Goal: Task Accomplishment & Management: Use online tool/utility

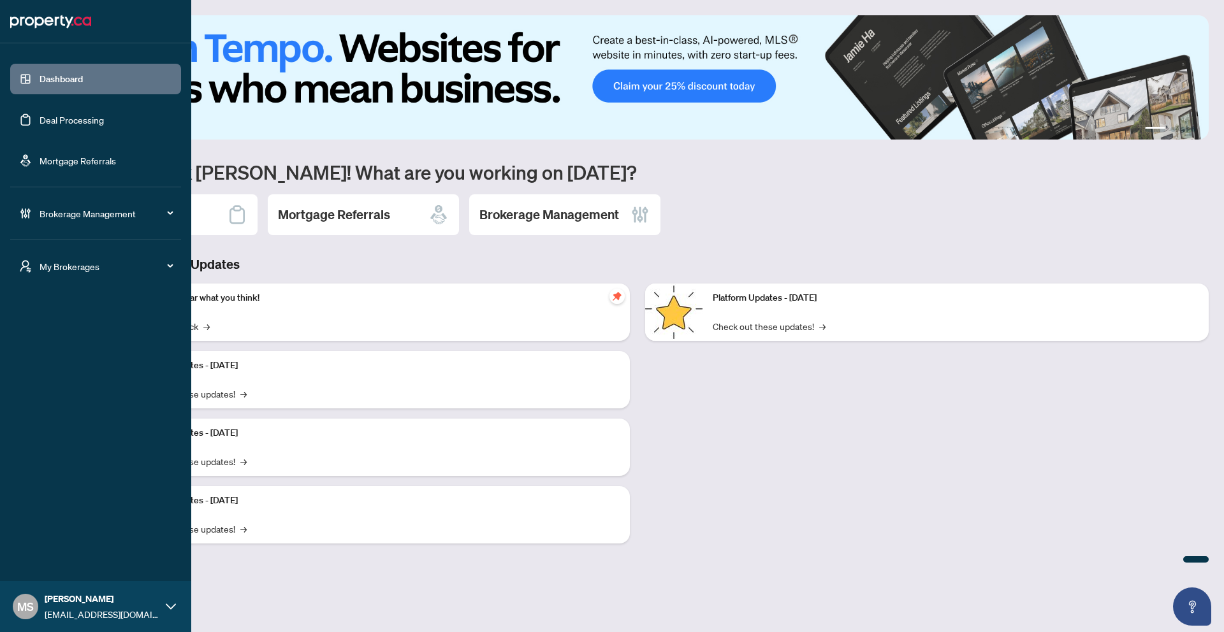
click at [104, 125] on link "Deal Processing" at bounding box center [72, 119] width 64 height 11
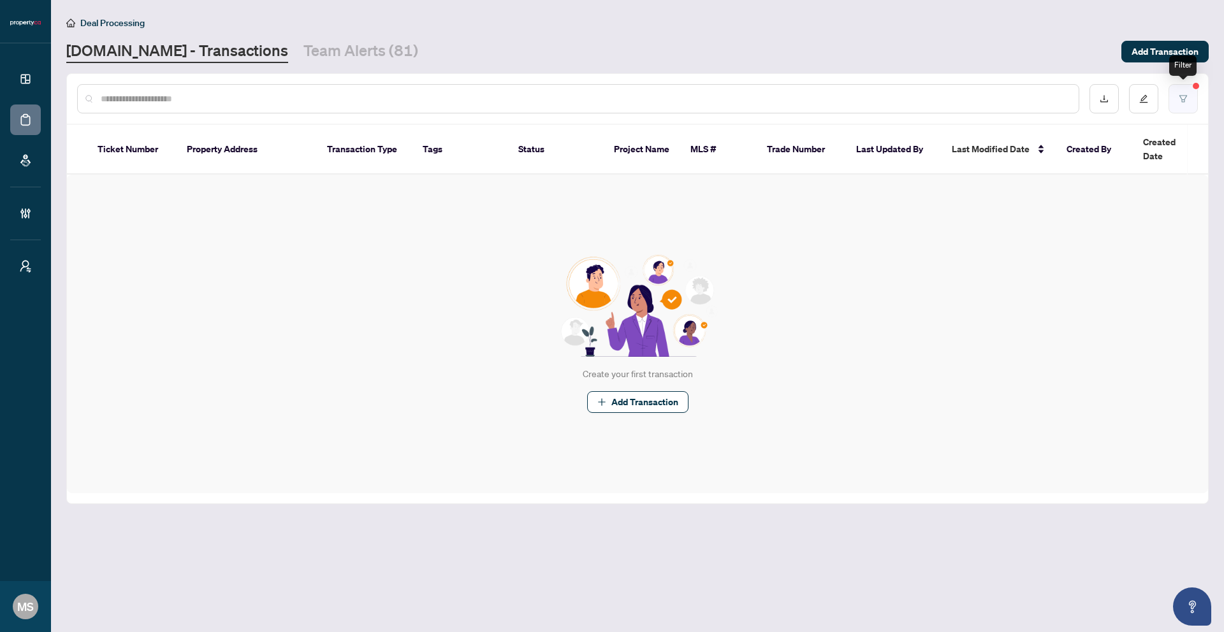
click at [1188, 93] on button "button" at bounding box center [1182, 98] width 29 height 29
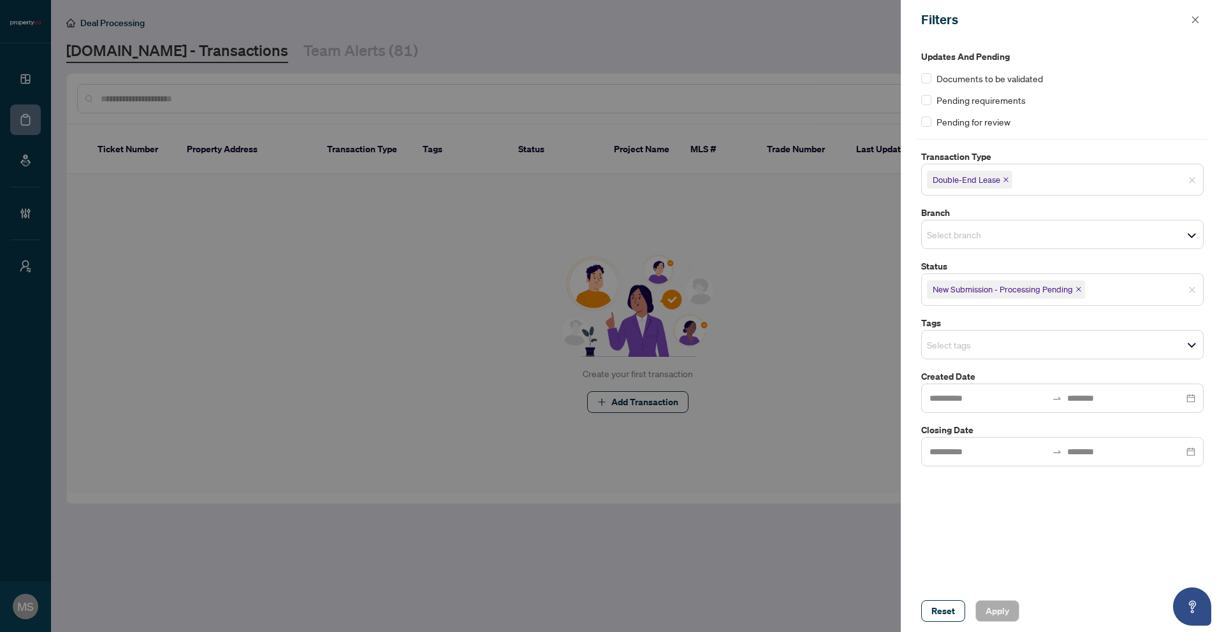
click at [1078, 289] on icon "close" at bounding box center [1078, 289] width 5 height 5
click at [1007, 184] on span "Double-End Lease" at bounding box center [969, 180] width 85 height 18
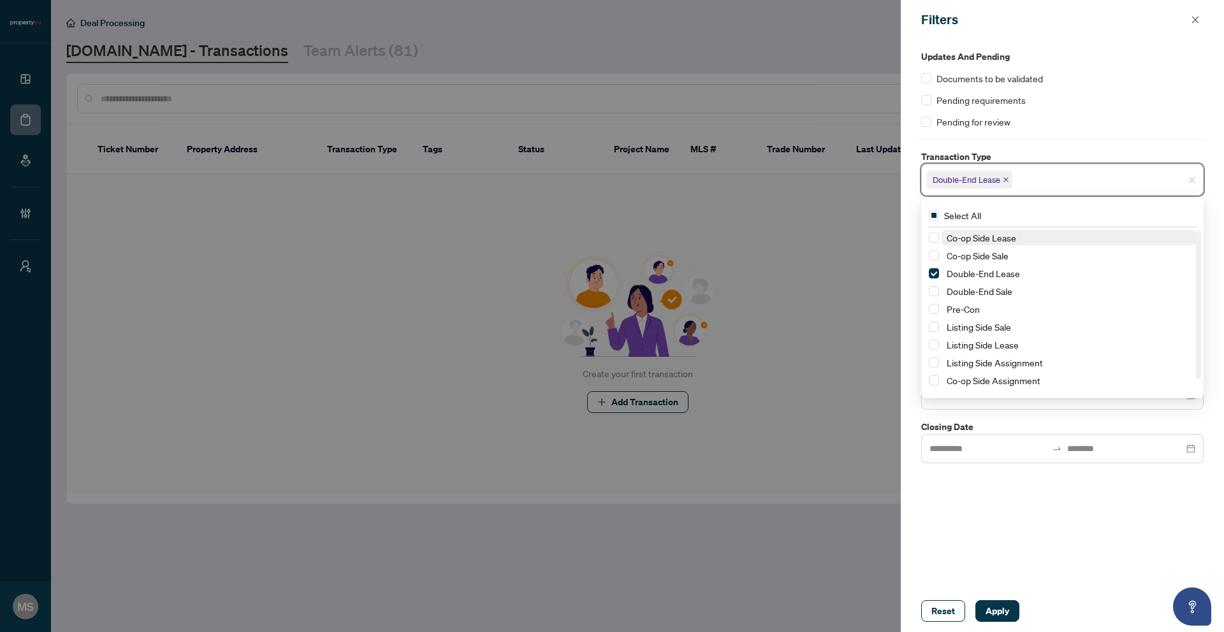
click at [1008, 180] on icon "close" at bounding box center [1005, 180] width 6 height 6
click at [1016, 550] on div "Updates and Pending Documents to be validated Pending requirements Pending for …" at bounding box center [1061, 315] width 323 height 551
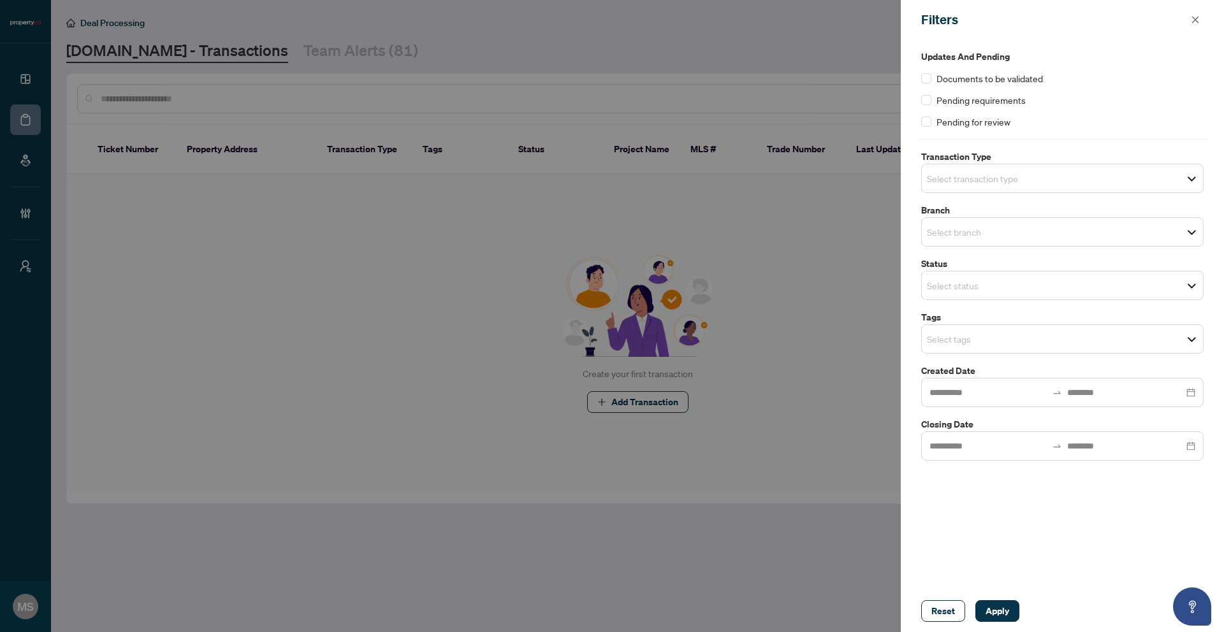
click at [969, 338] on input "search" at bounding box center [971, 338] width 89 height 15
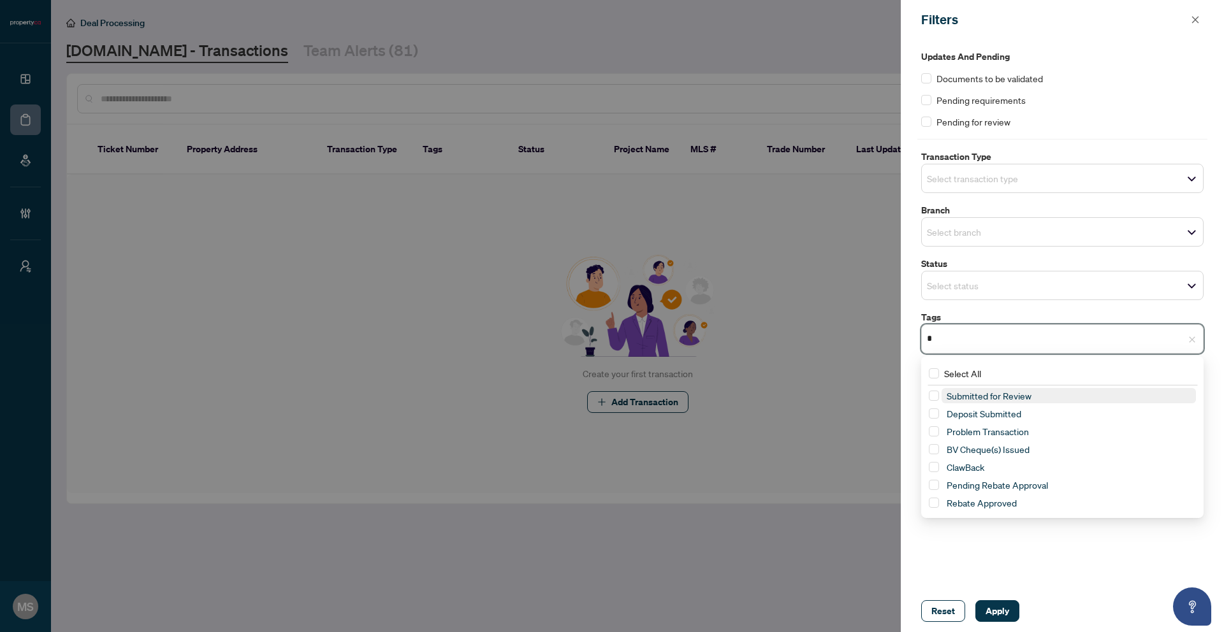
type input "**"
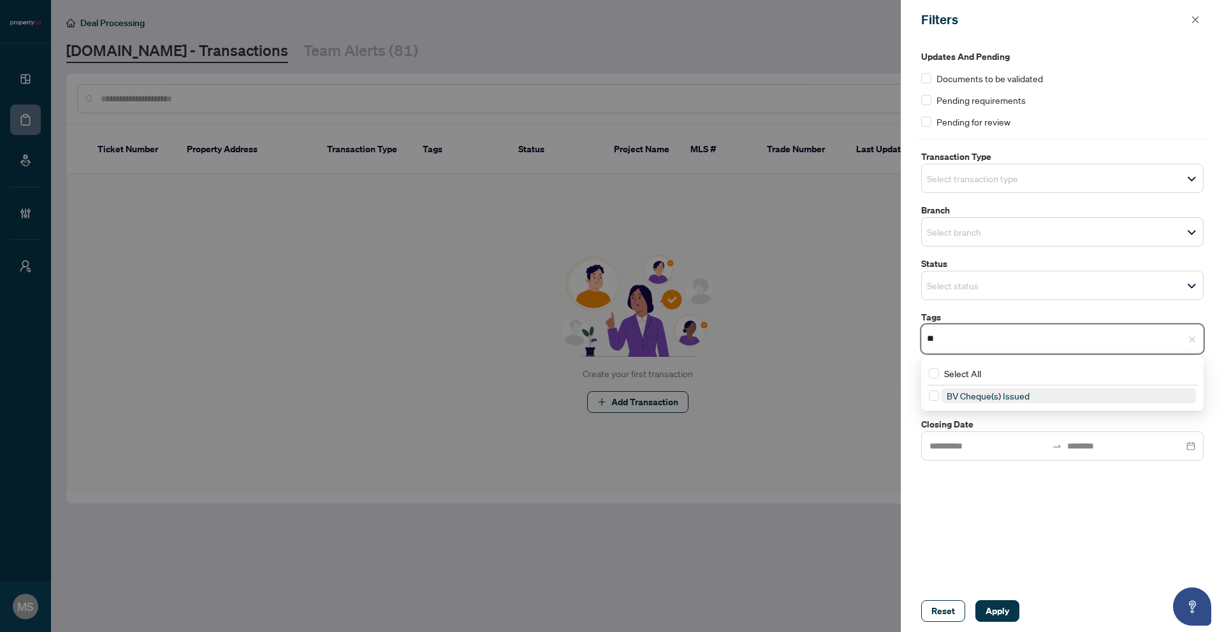
click at [1013, 397] on span "BV Cheque(s) Issued" at bounding box center [987, 395] width 83 height 11
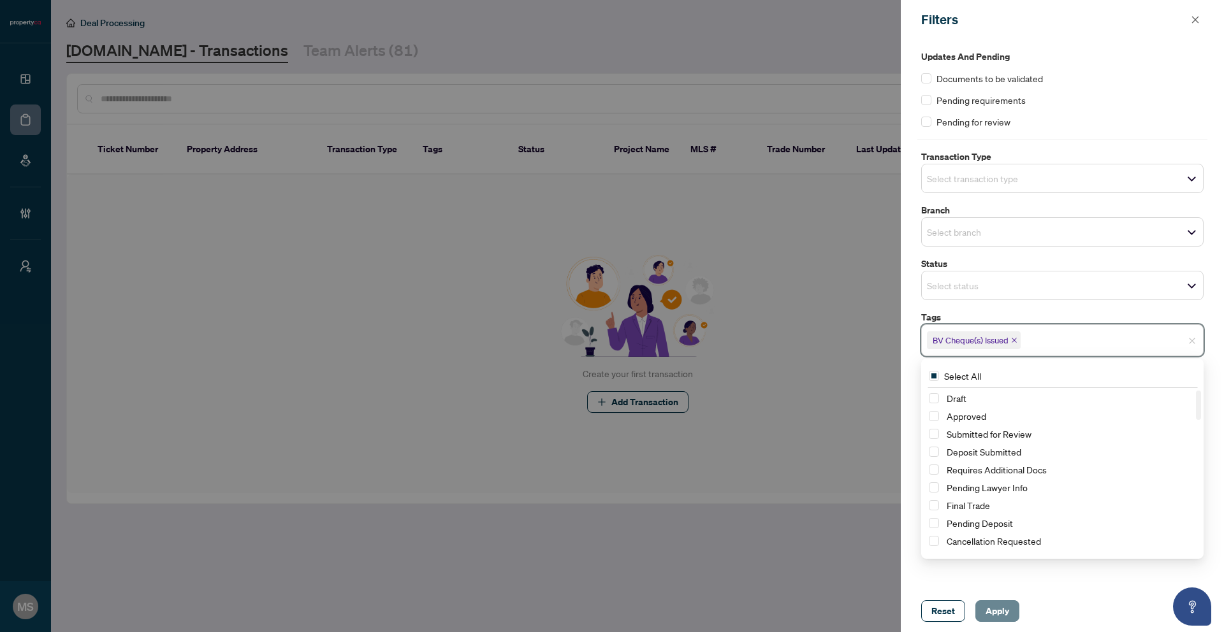
click at [1004, 616] on span "Apply" at bounding box center [997, 611] width 24 height 20
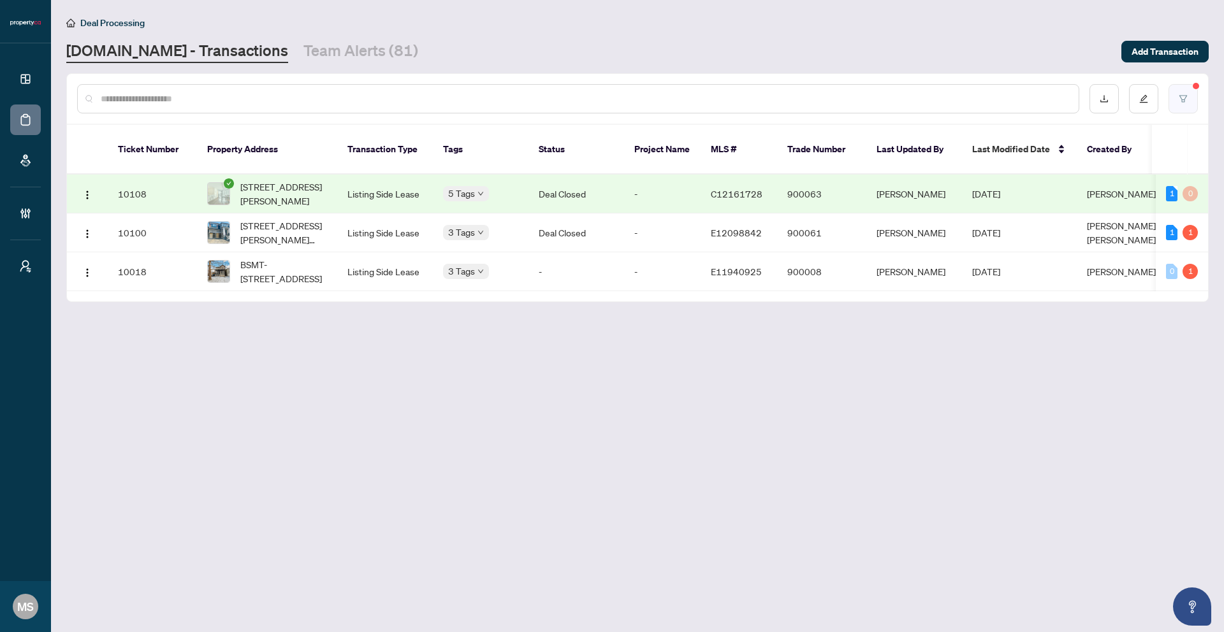
click at [1187, 98] on button "button" at bounding box center [1182, 98] width 29 height 29
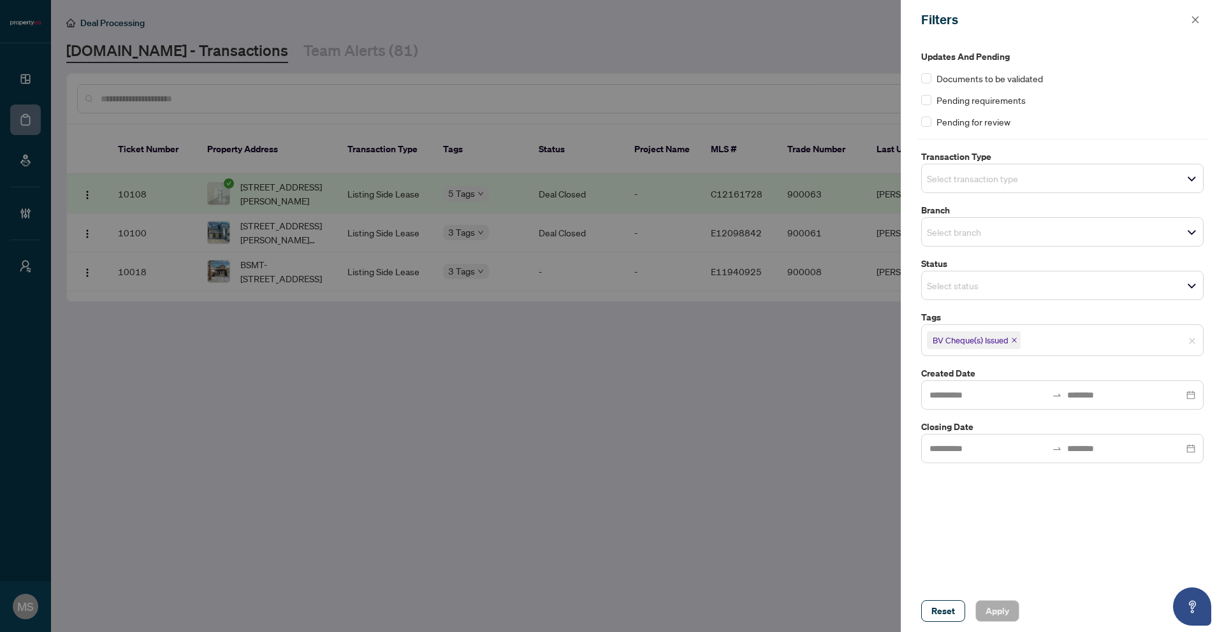
click at [1015, 340] on icon "close" at bounding box center [1013, 340] width 5 height 5
click at [1015, 339] on input "search" at bounding box center [971, 338] width 89 height 15
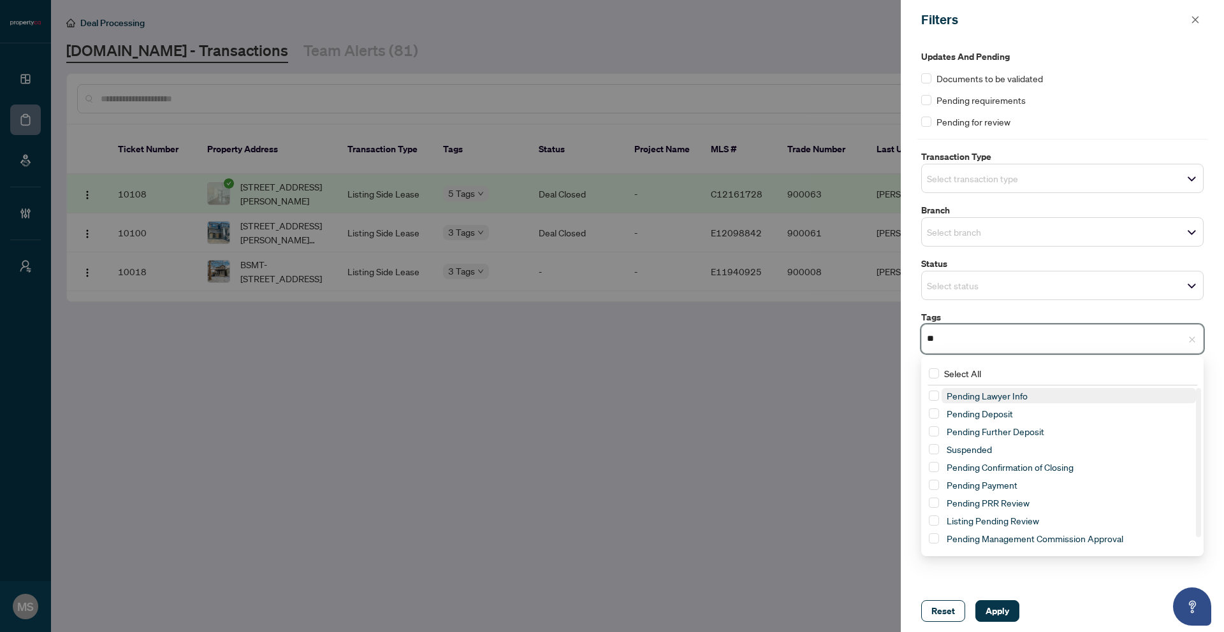
type input "*"
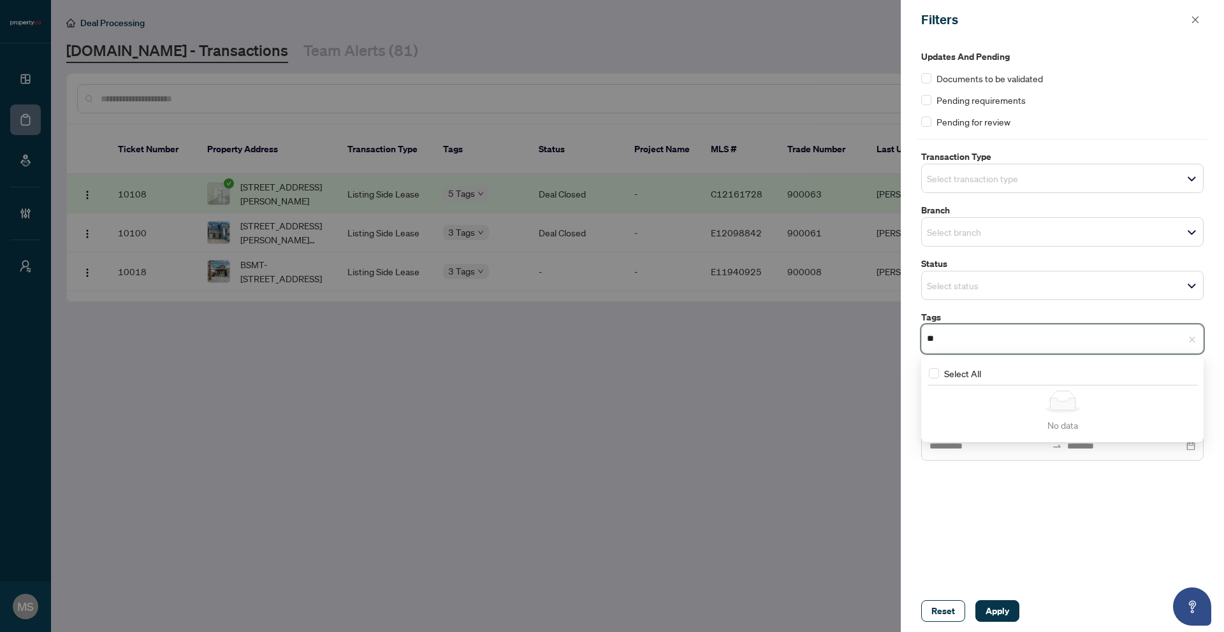
type input "*"
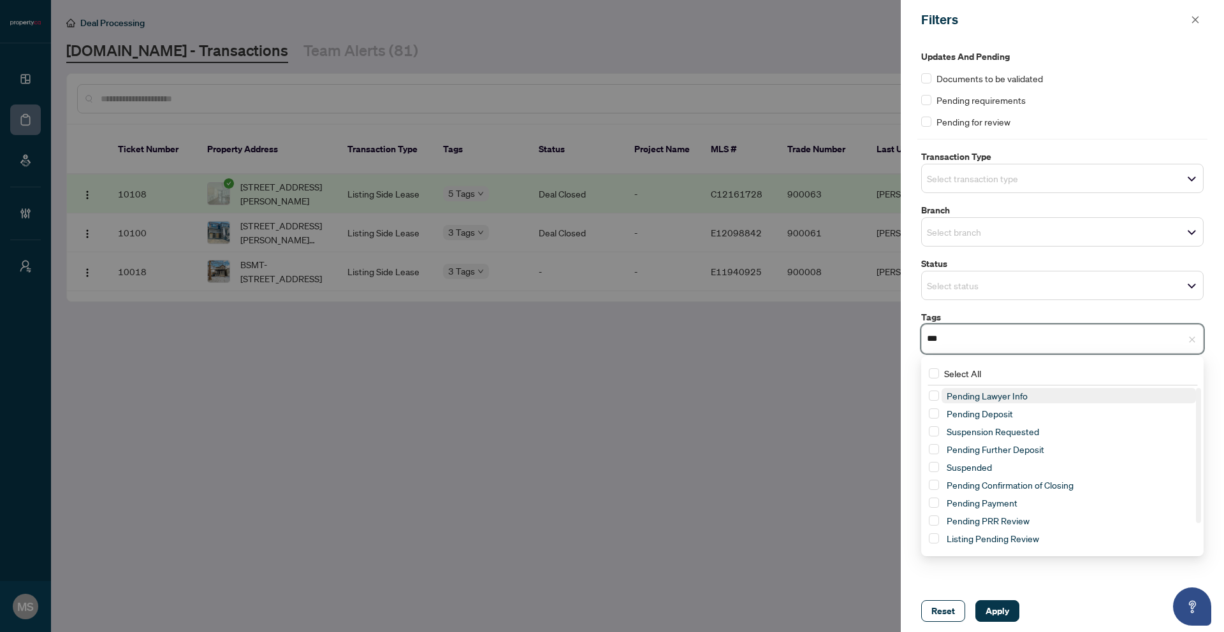
type input "****"
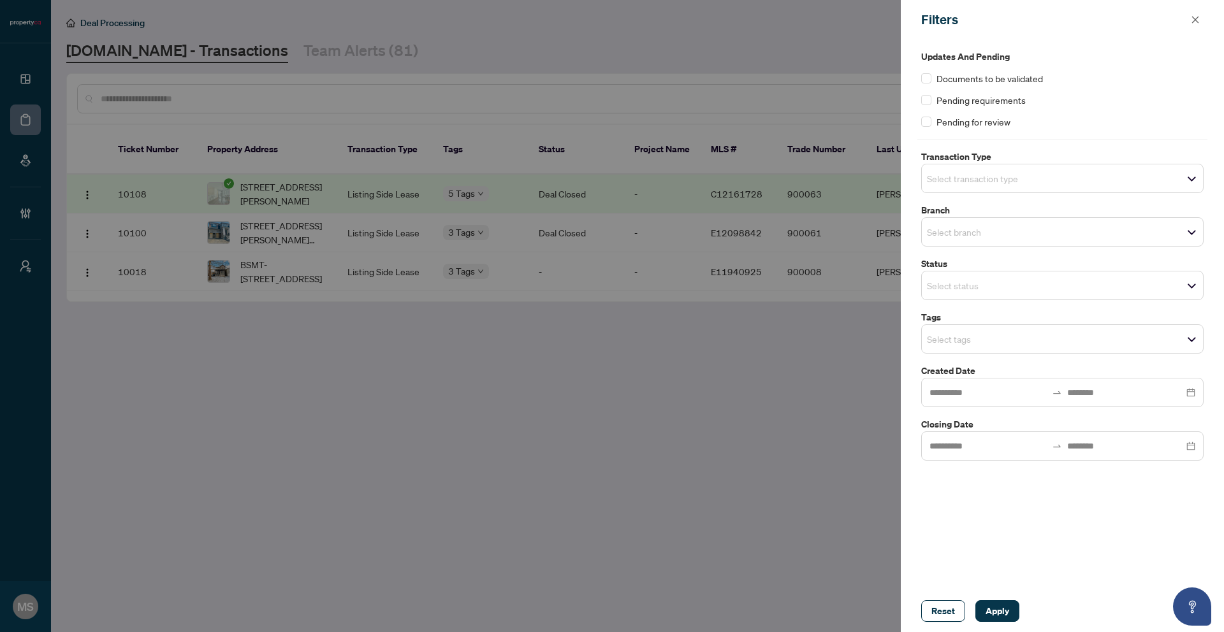
click at [746, 497] on div at bounding box center [612, 316] width 1224 height 632
click at [965, 333] on input "search" at bounding box center [971, 338] width 89 height 15
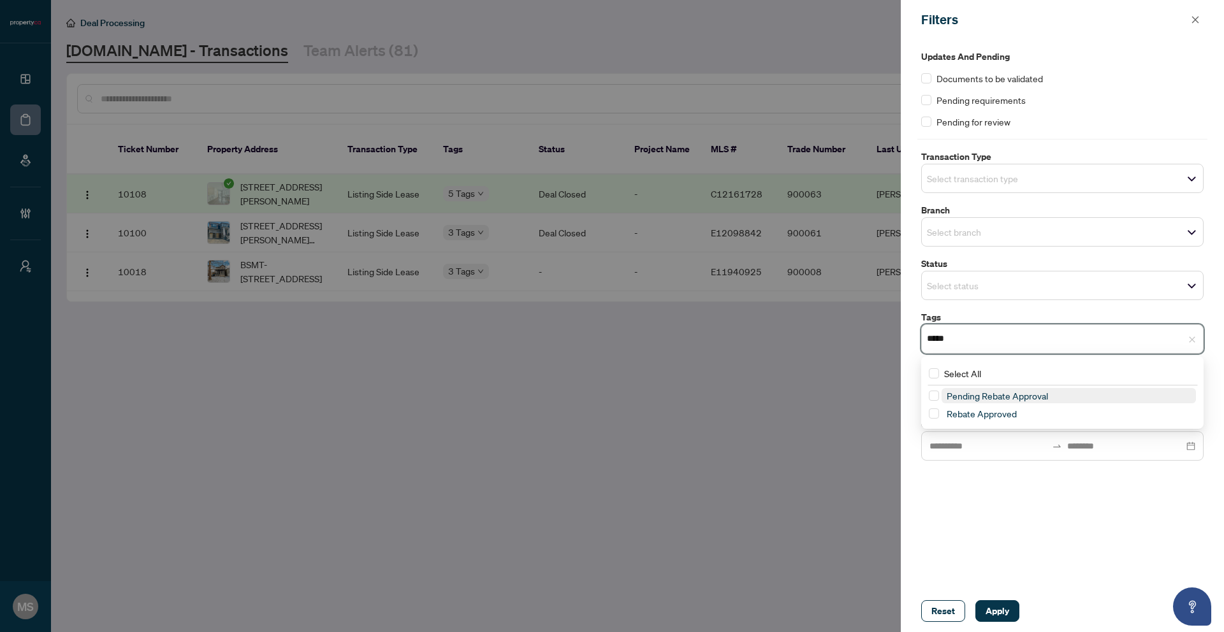
type input "******"
click at [1009, 408] on span "Rebate Approved" at bounding box center [981, 413] width 70 height 11
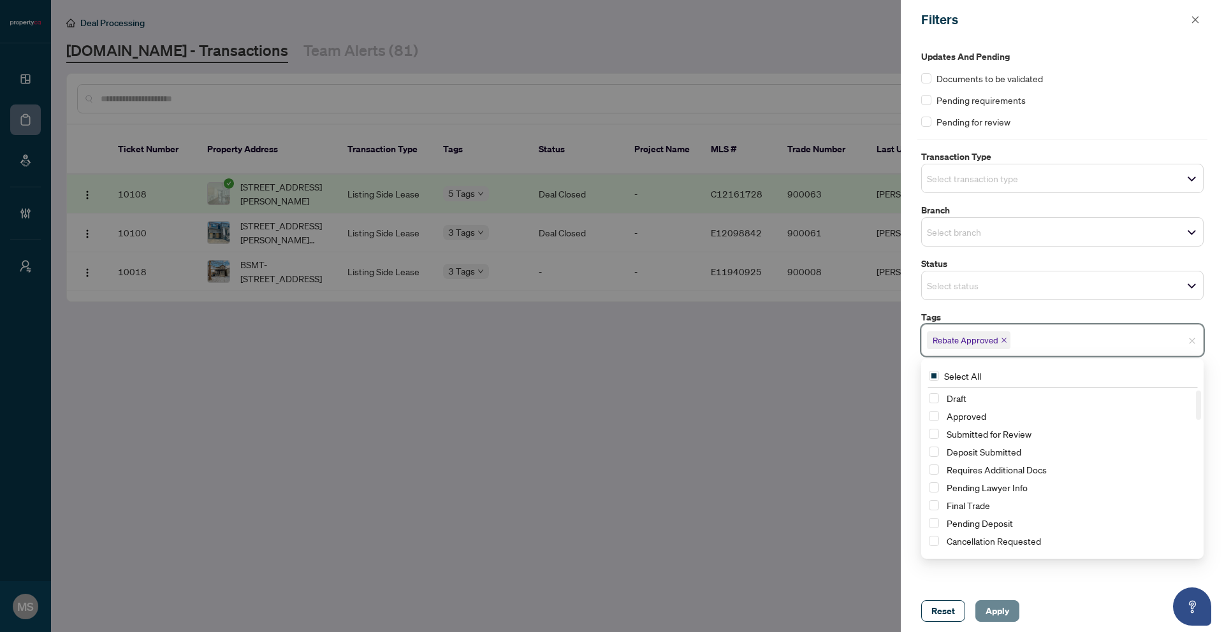
click at [1009, 602] on button "Apply" at bounding box center [997, 611] width 44 height 22
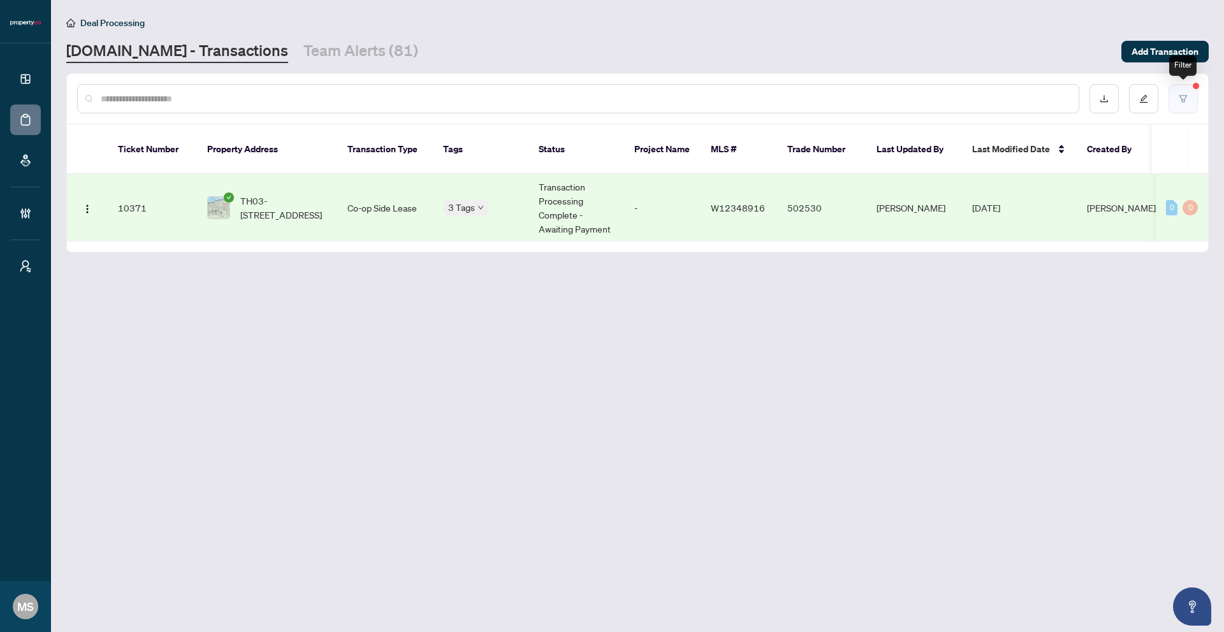
click at [1190, 100] on button "button" at bounding box center [1182, 98] width 29 height 29
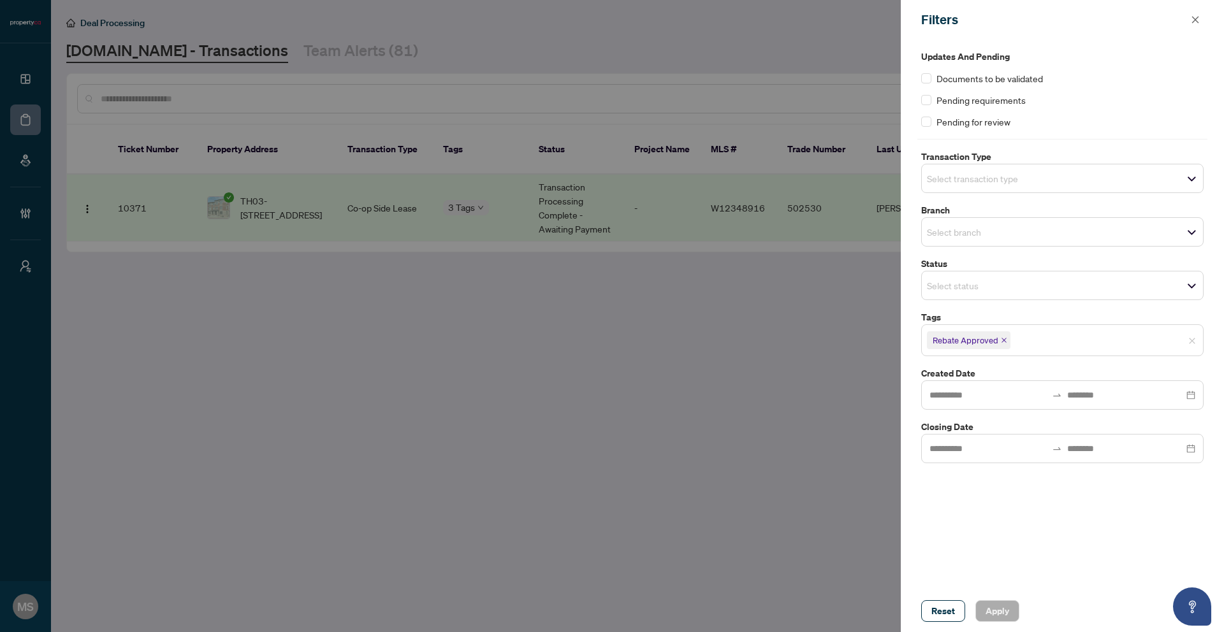
click at [1006, 339] on span "Rebate Approved" at bounding box center [968, 340] width 83 height 18
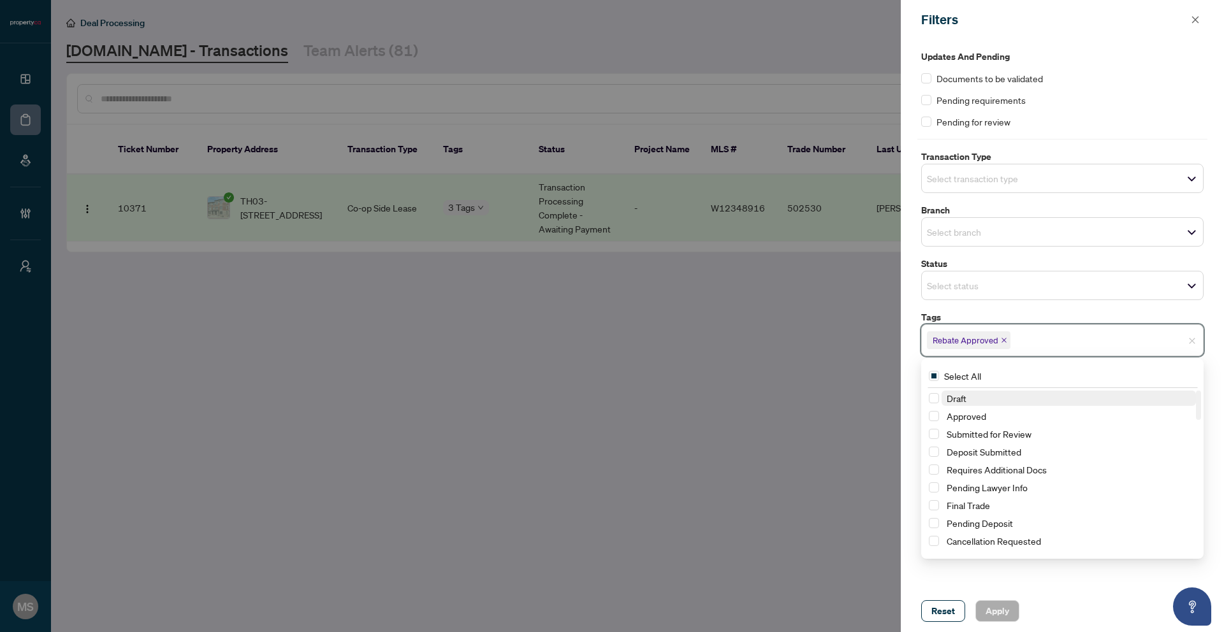
click at [1004, 340] on icon "close" at bounding box center [1003, 340] width 6 height 6
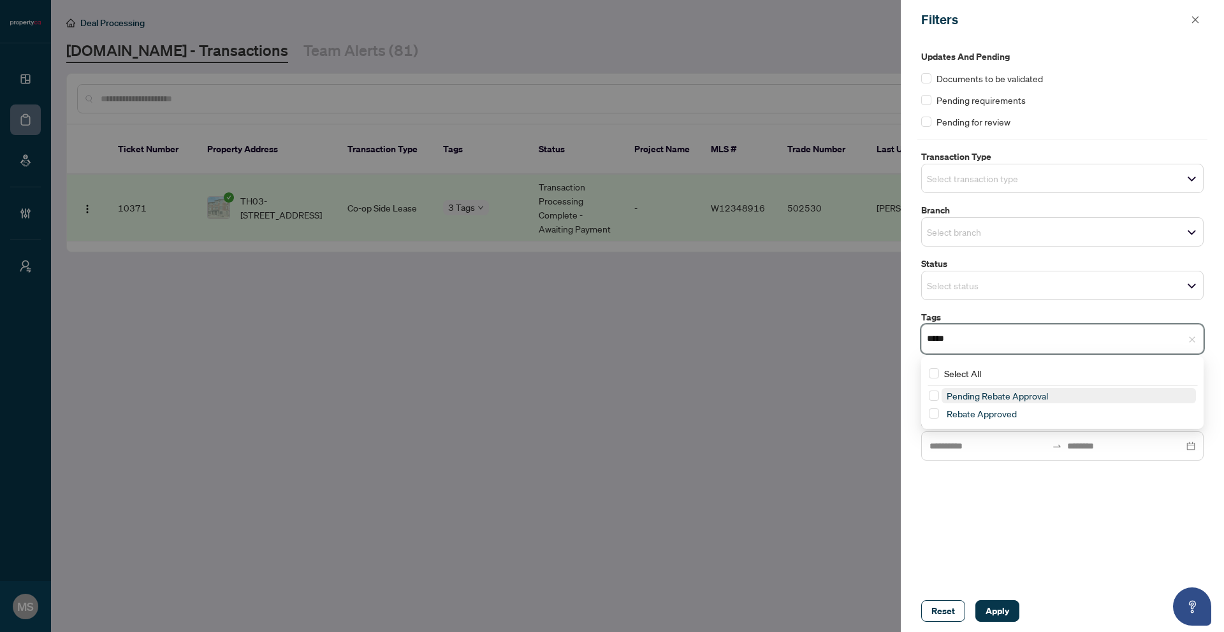
type input "******"
click at [1006, 390] on span "Pending Rebate Approval" at bounding box center [996, 395] width 101 height 11
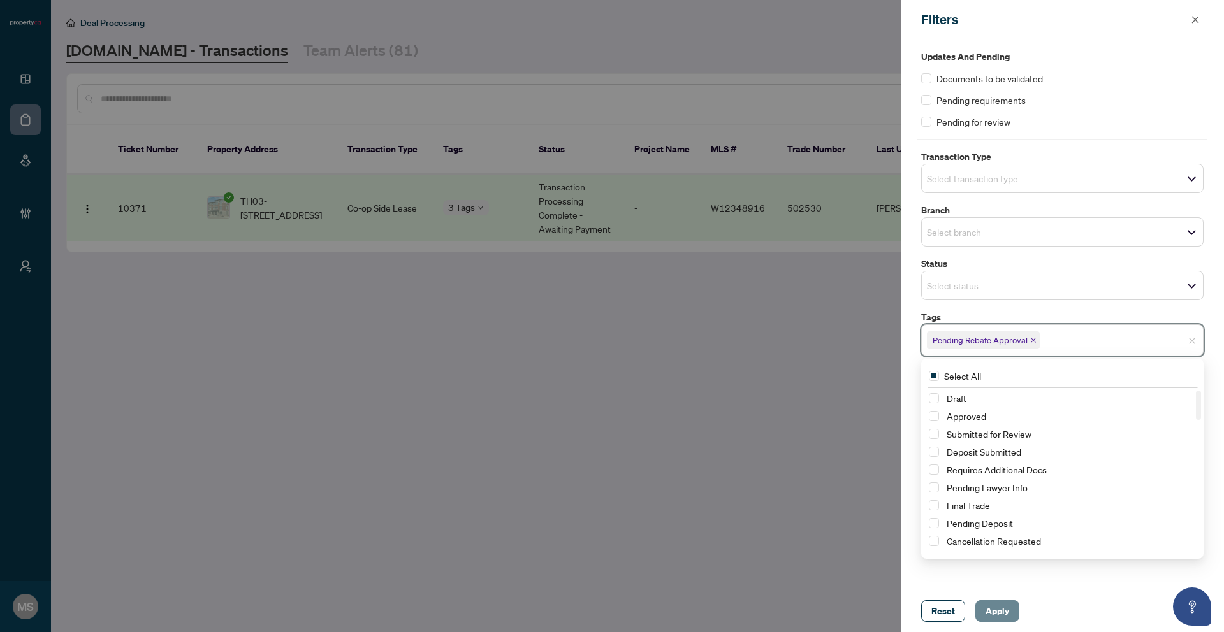
click at [994, 612] on span "Apply" at bounding box center [997, 611] width 24 height 20
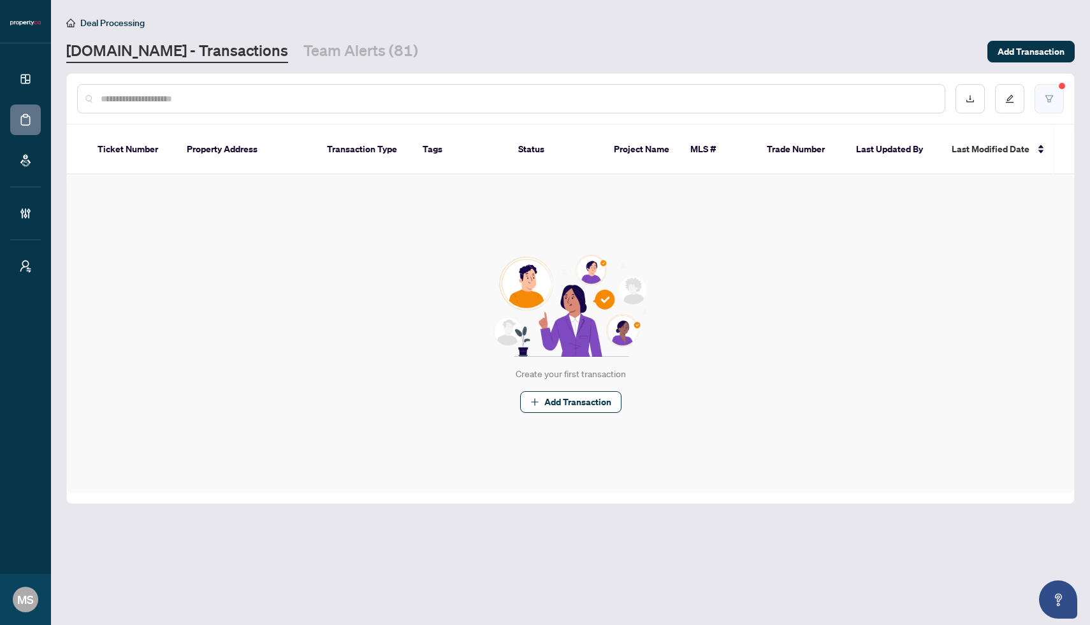
click at [1048, 102] on icon "filter" at bounding box center [1048, 98] width 9 height 9
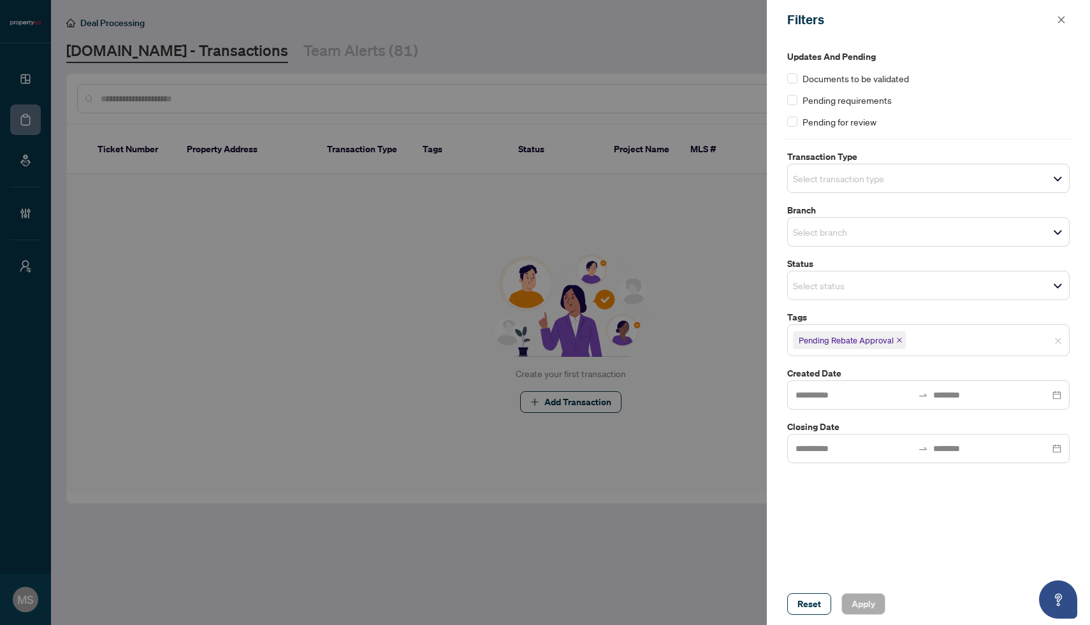
click at [898, 342] on icon "close" at bounding box center [899, 340] width 6 height 6
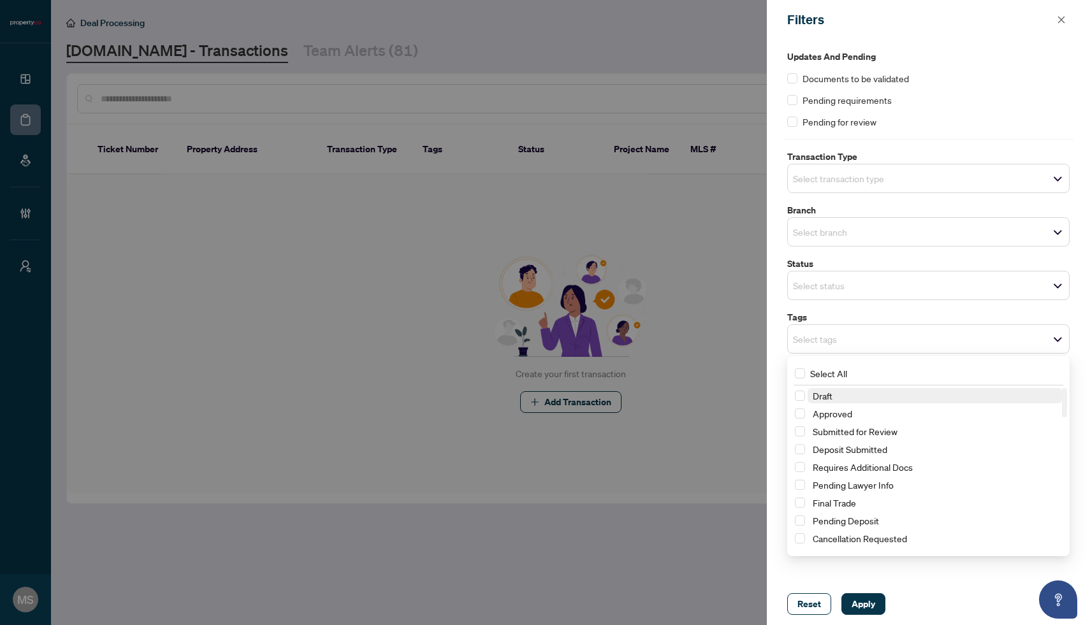
click at [898, 340] on span "Select tags" at bounding box center [928, 339] width 281 height 18
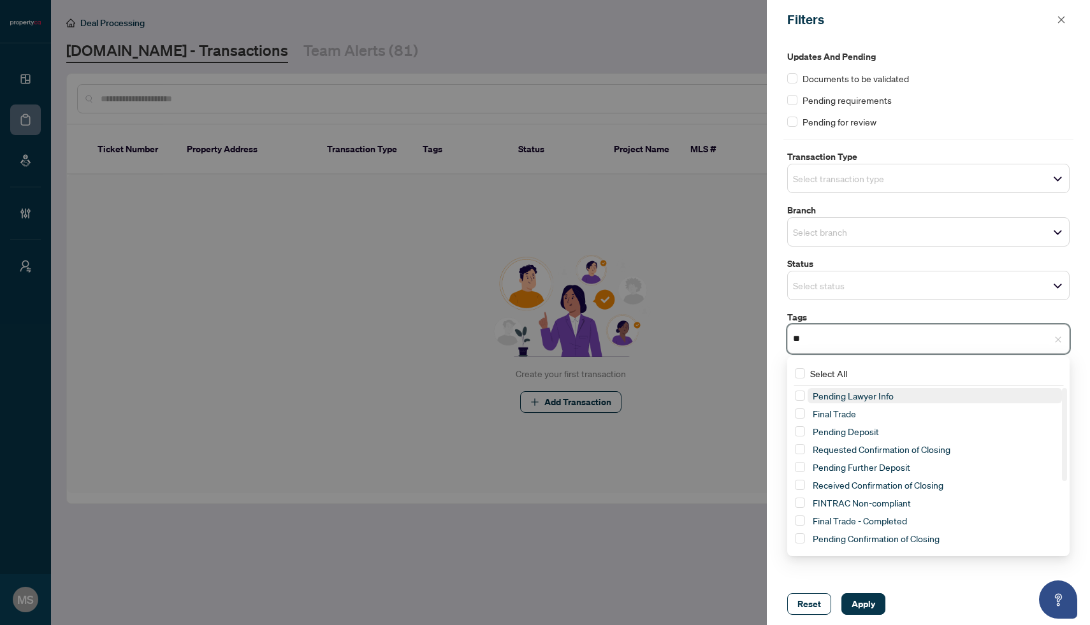
type input "*"
type input "****"
click at [630, 350] on div at bounding box center [545, 312] width 1090 height 625
click at [837, 339] on input "search" at bounding box center [837, 338] width 89 height 15
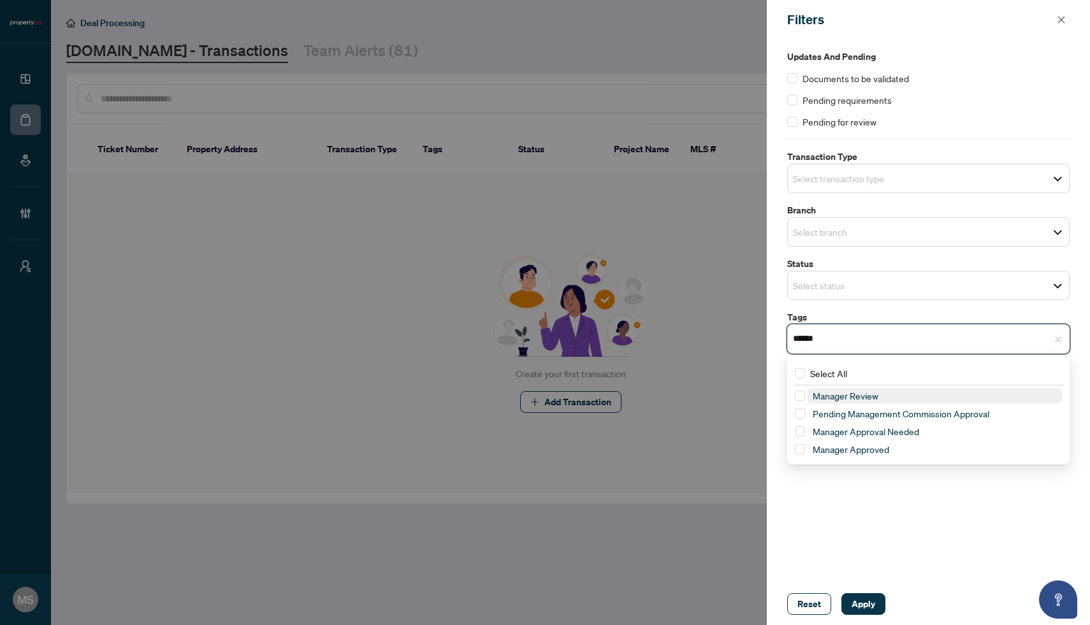
type input "*******"
click at [902, 398] on span "Manager Review" at bounding box center [934, 395] width 254 height 15
type input "****"
click at [800, 434] on span "Select Manager Approval Needed" at bounding box center [800, 434] width 10 height 10
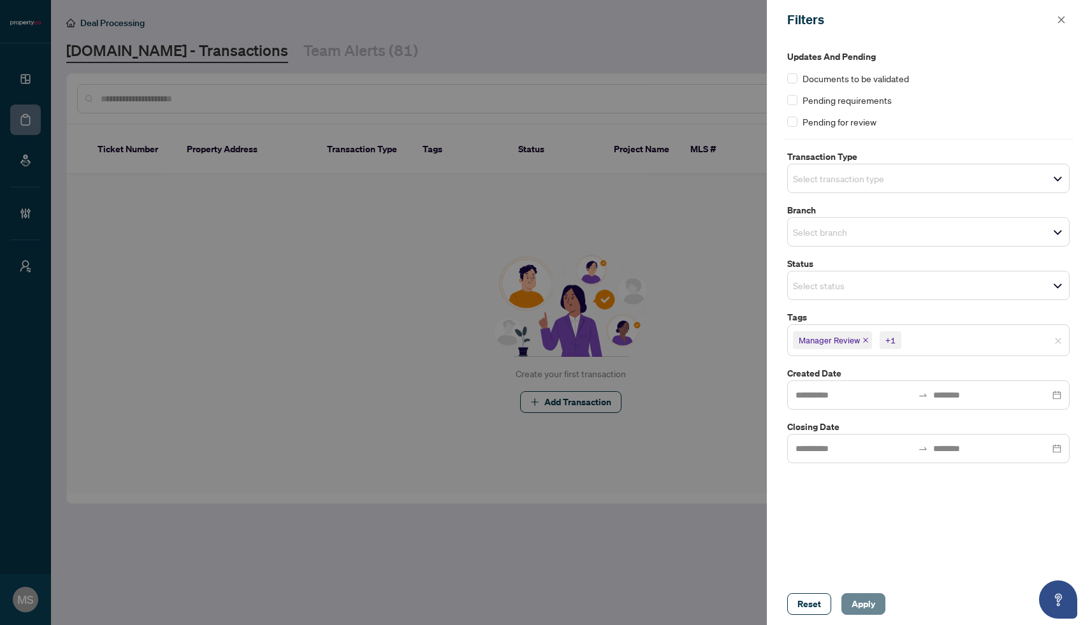
click at [874, 602] on span "Apply" at bounding box center [863, 604] width 24 height 20
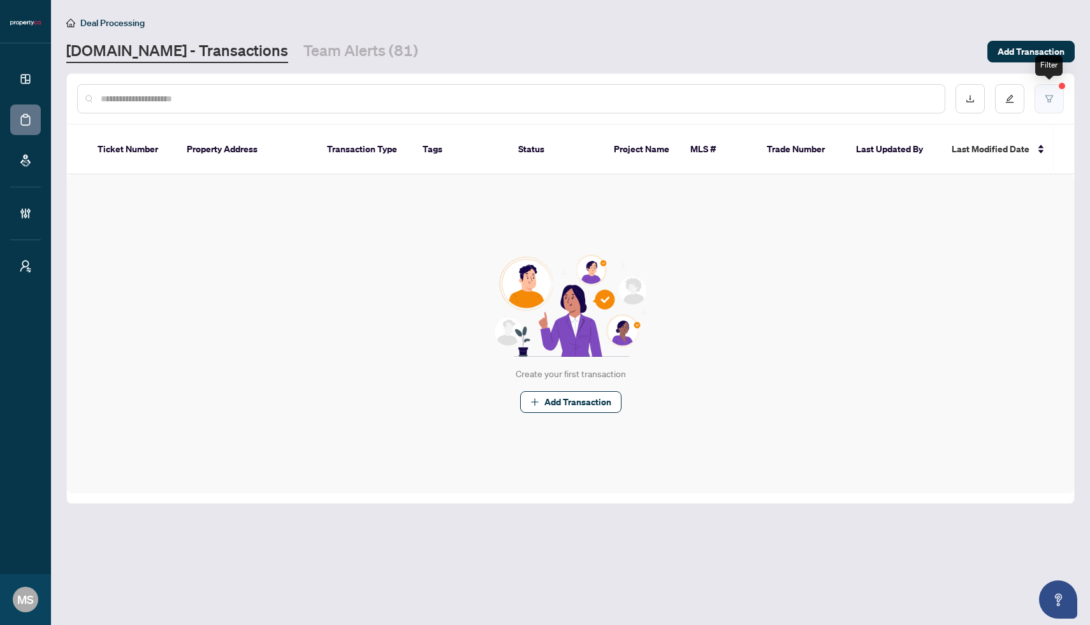
click at [1055, 99] on button "button" at bounding box center [1048, 98] width 29 height 29
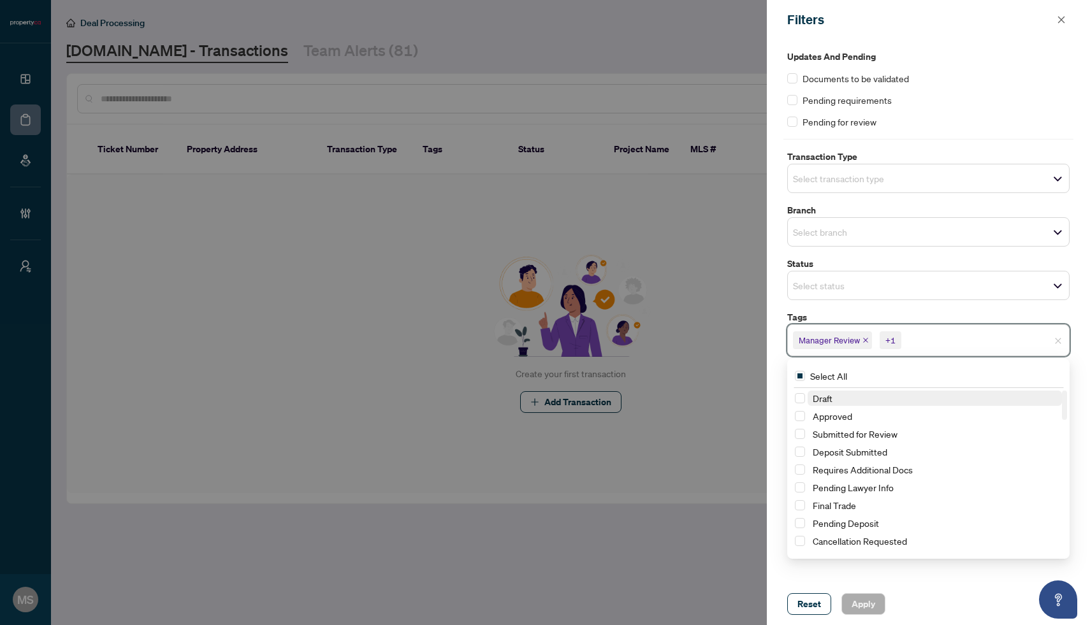
click at [925, 346] on input "search" at bounding box center [948, 340] width 89 height 15
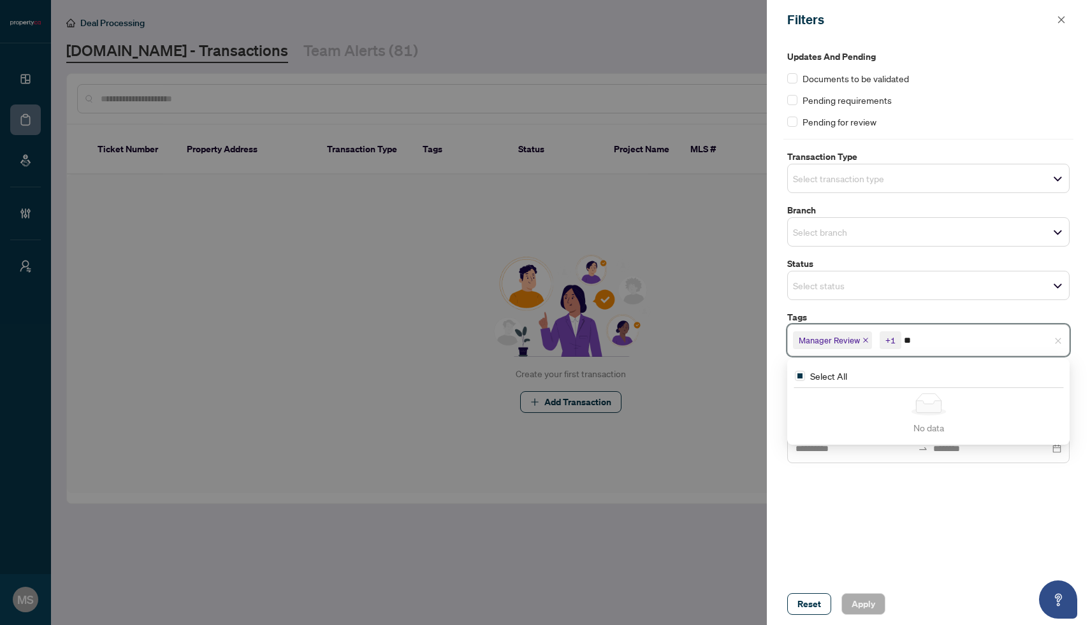
type input "*"
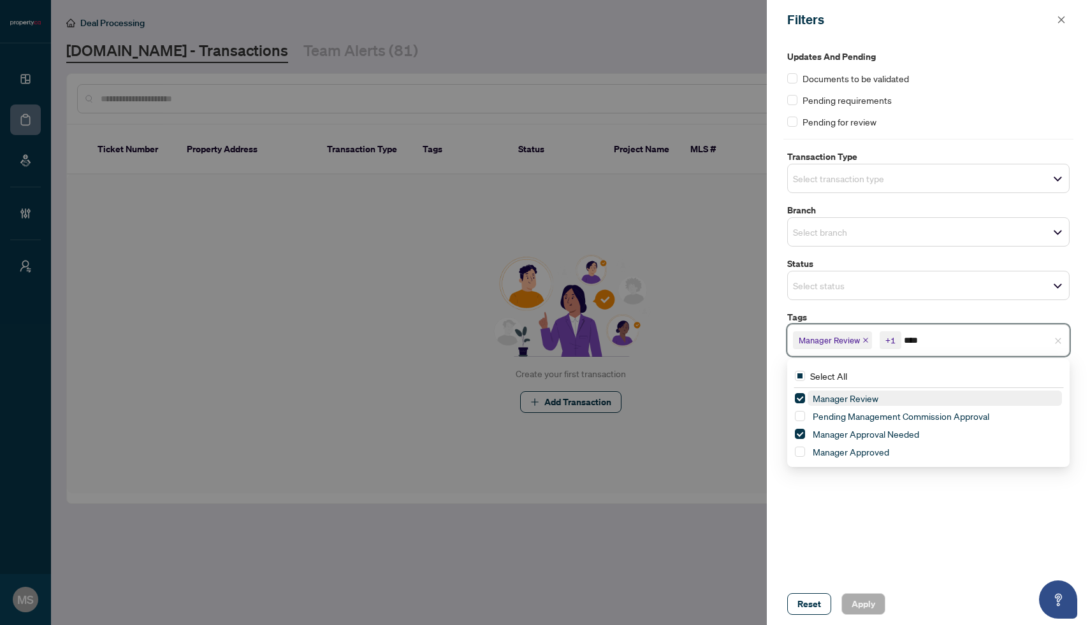
type input "*****"
click at [798, 452] on span "Select Manager Approved" at bounding box center [800, 452] width 10 height 10
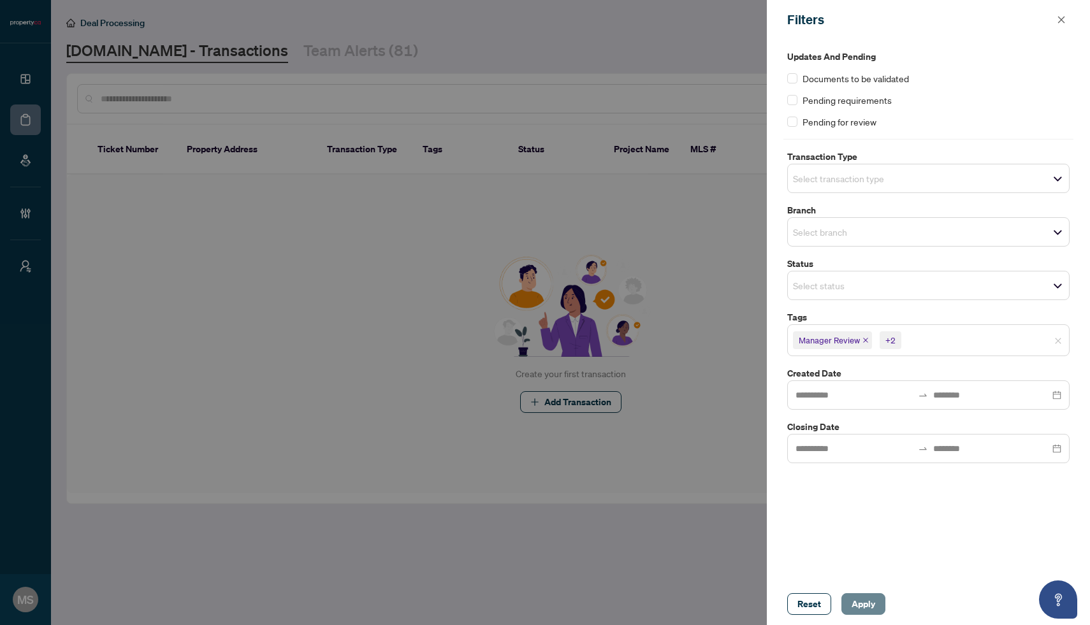
click at [866, 604] on span "Apply" at bounding box center [863, 604] width 24 height 20
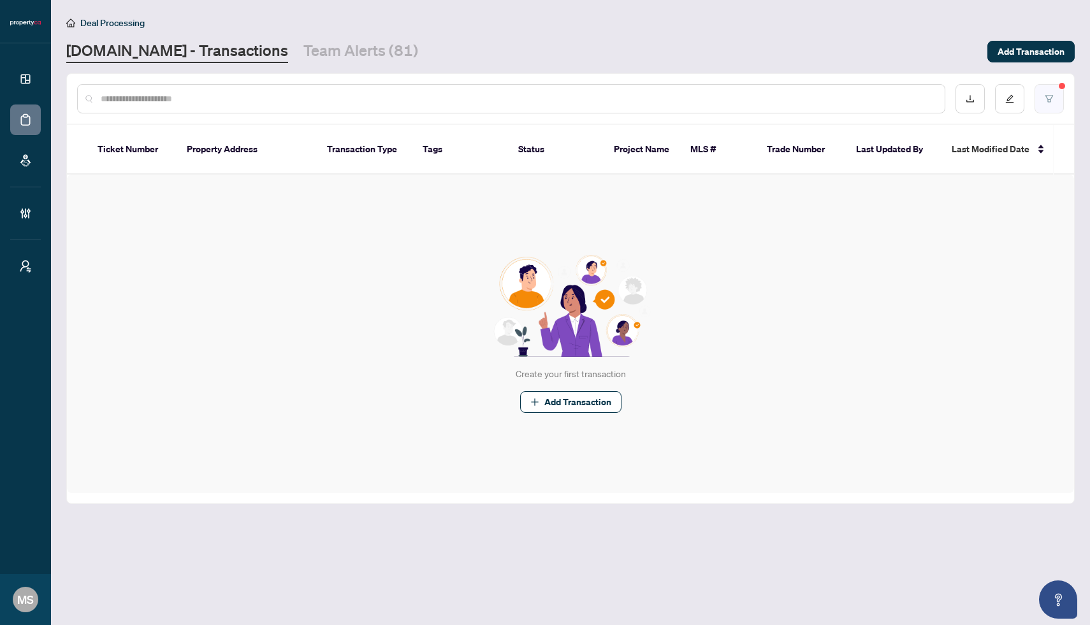
click at [1051, 105] on button "button" at bounding box center [1048, 98] width 29 height 29
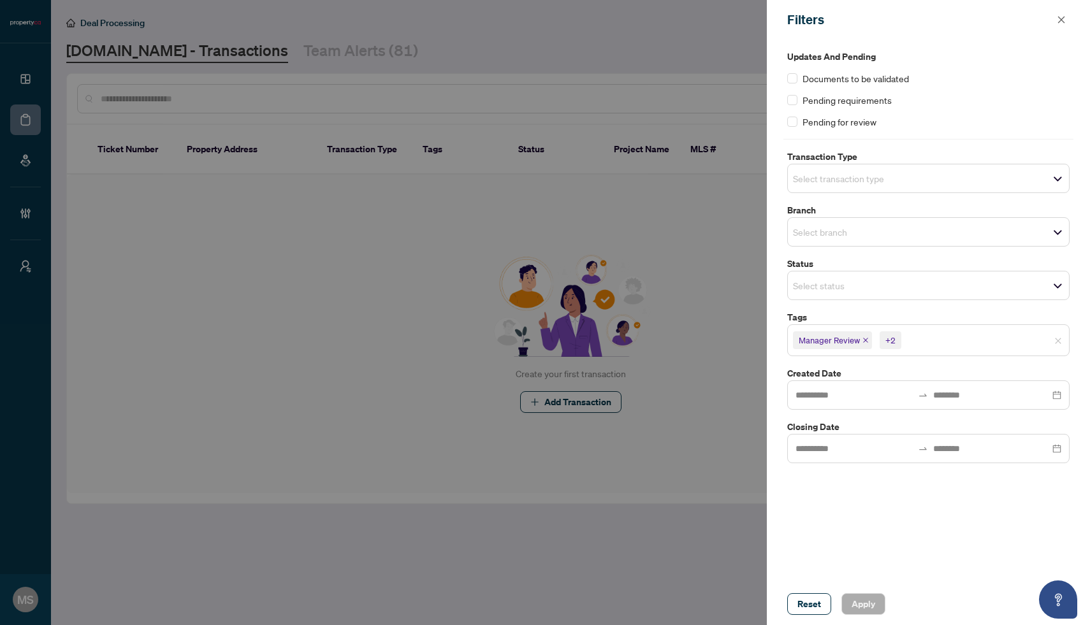
click at [863, 338] on icon "close" at bounding box center [865, 340] width 5 height 5
click at [902, 339] on icon "close" at bounding box center [905, 340] width 6 height 6
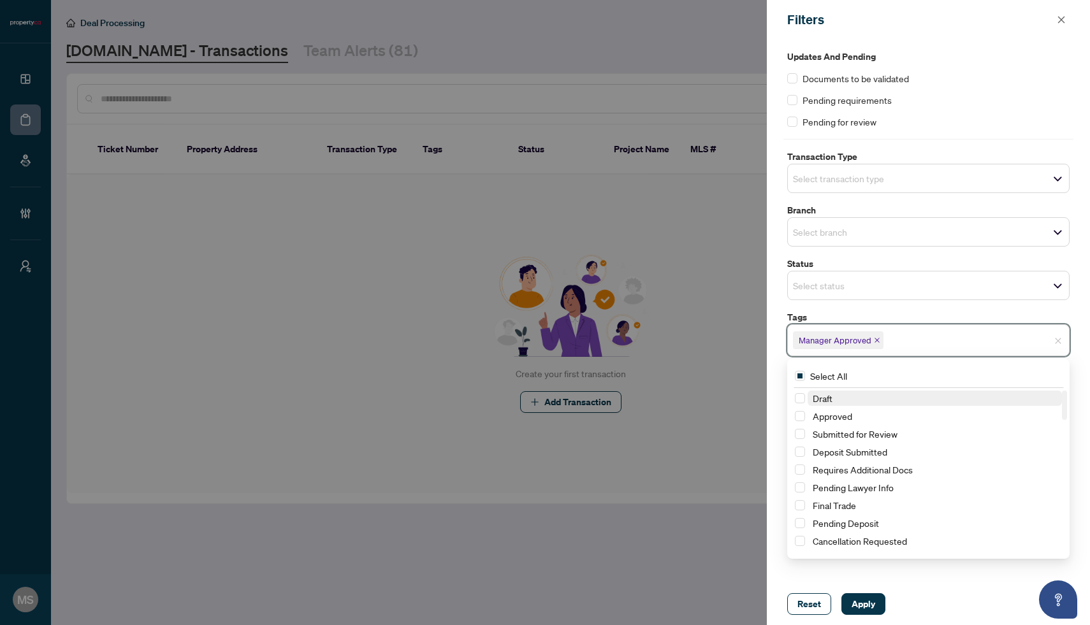
click at [904, 339] on input "search" at bounding box center [930, 340] width 89 height 15
click at [875, 339] on icon "close" at bounding box center [877, 340] width 6 height 6
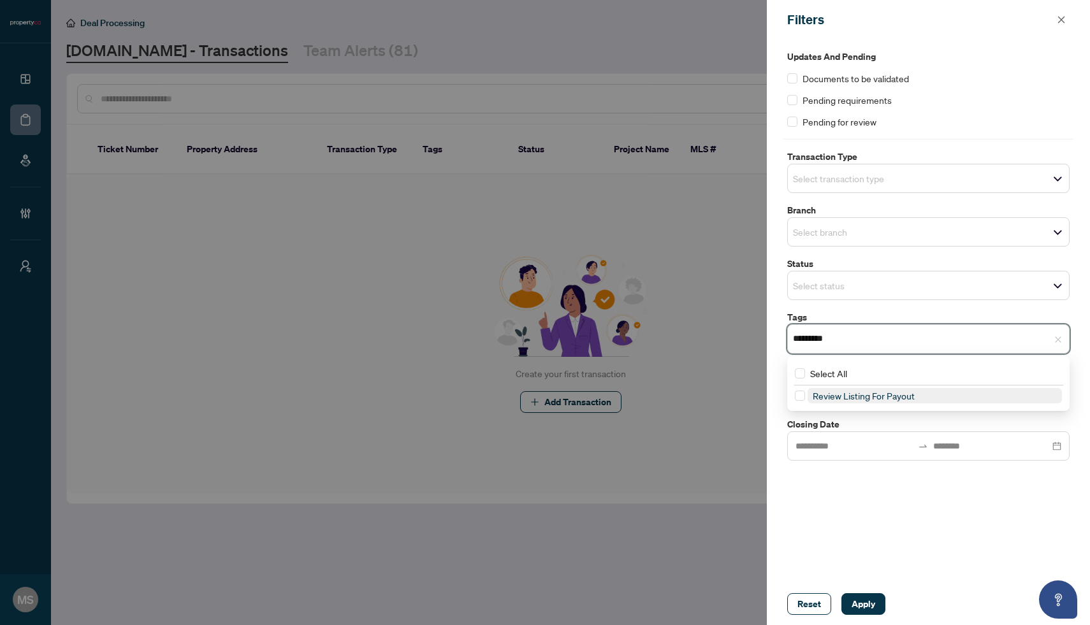
type input "**********"
click at [849, 393] on span "Review Listing For Payout" at bounding box center [864, 395] width 102 height 11
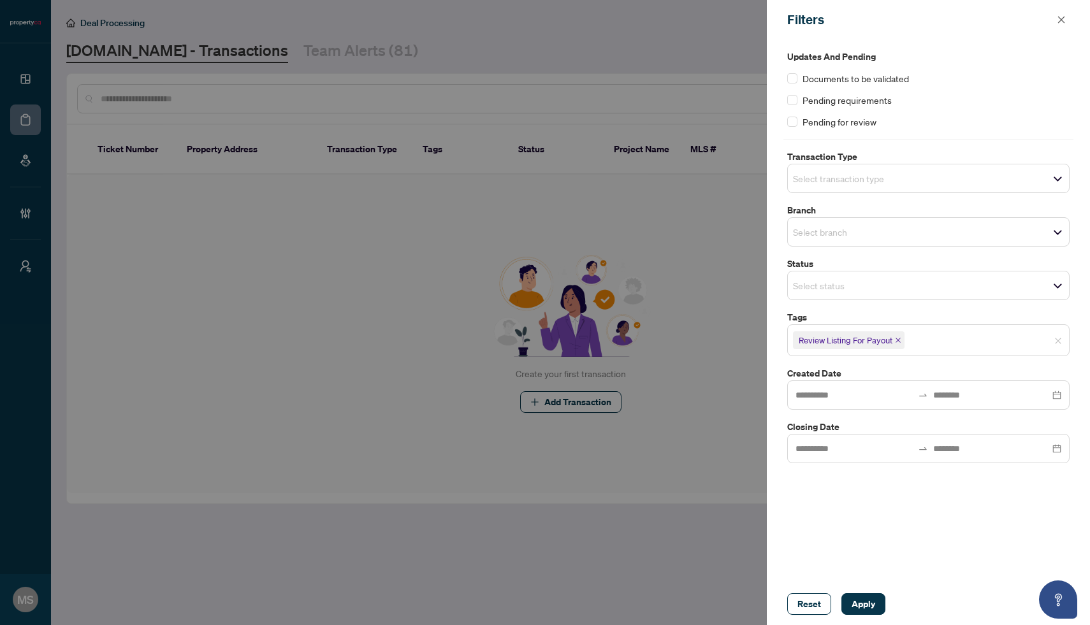
click at [872, 592] on div "Reset Apply" at bounding box center [928, 604] width 323 height 42
click at [875, 605] on button "Apply" at bounding box center [863, 604] width 44 height 22
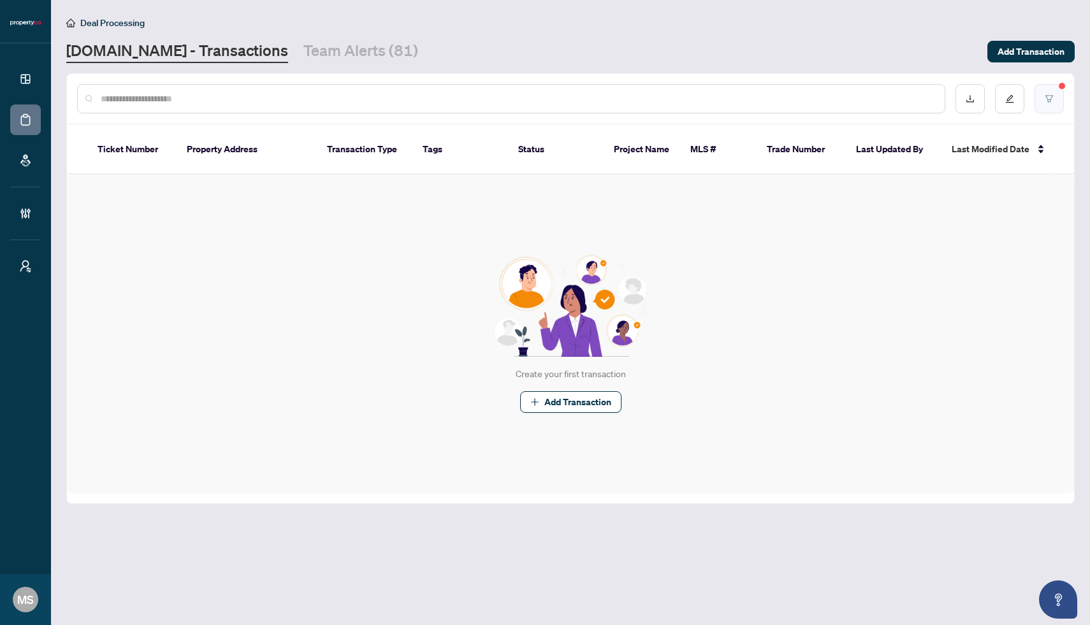
click at [1061, 99] on button "button" at bounding box center [1048, 98] width 29 height 29
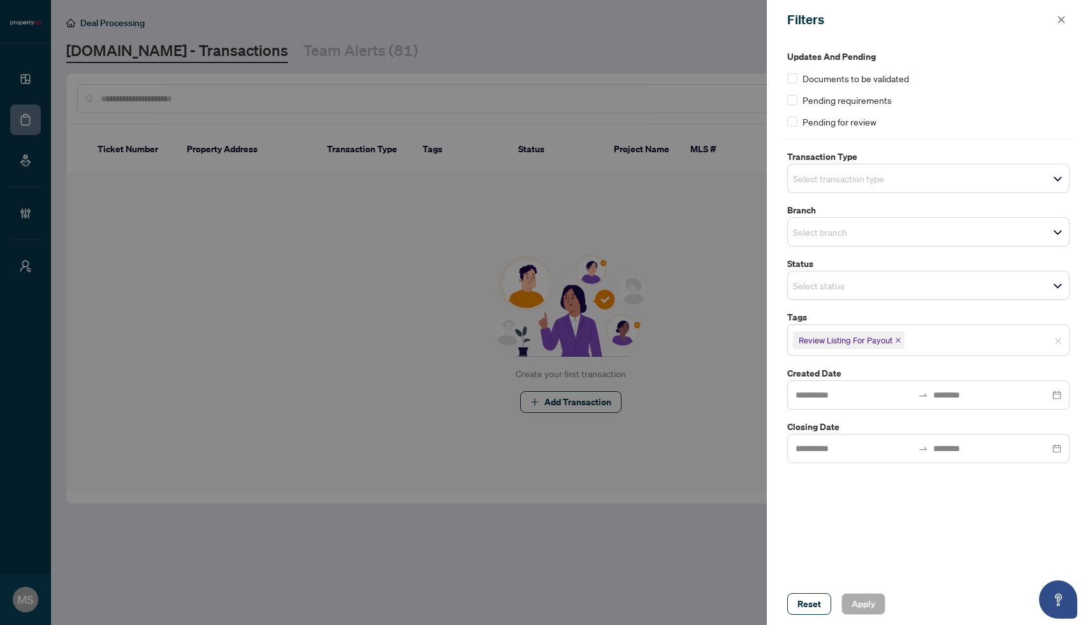
click at [897, 338] on icon "close" at bounding box center [897, 340] width 5 height 5
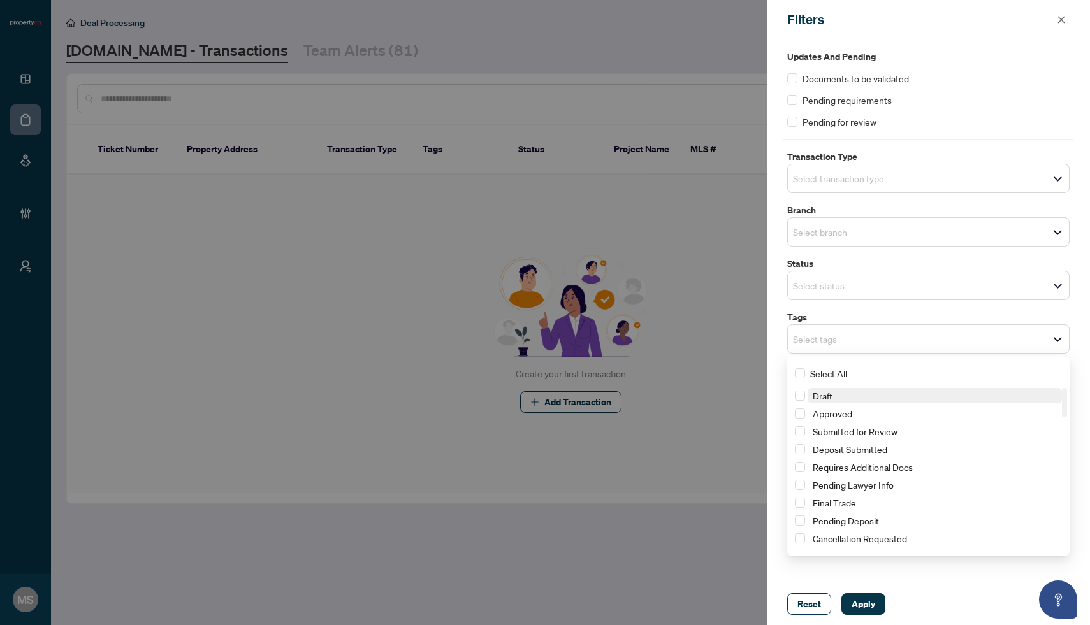
click at [897, 338] on span "Select tags" at bounding box center [928, 339] width 281 height 18
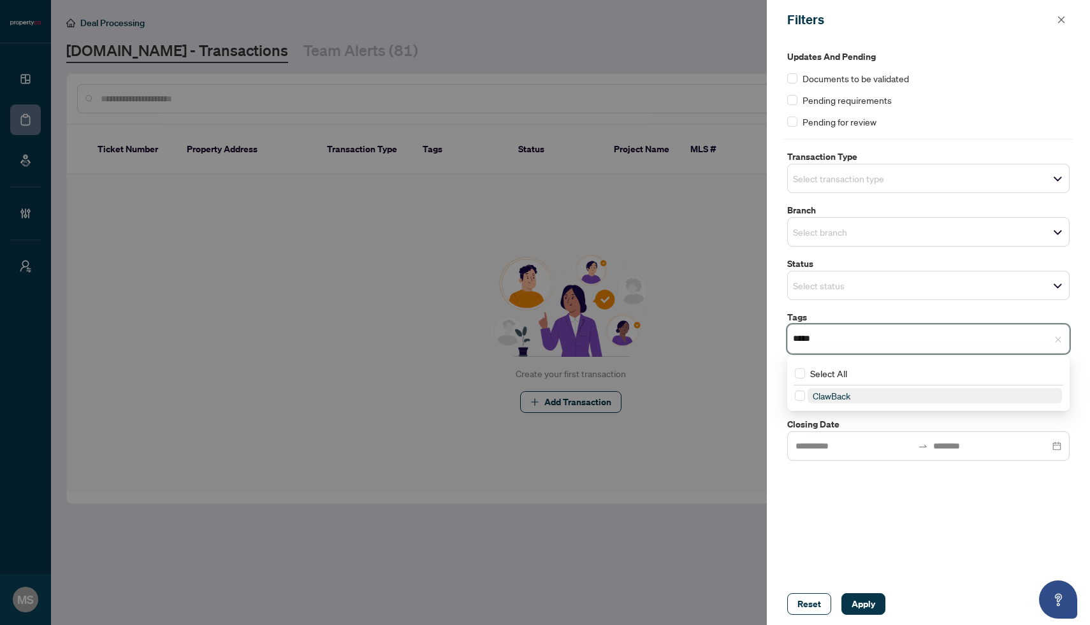
type input "******"
click at [888, 394] on span "ClawBack" at bounding box center [934, 395] width 254 height 15
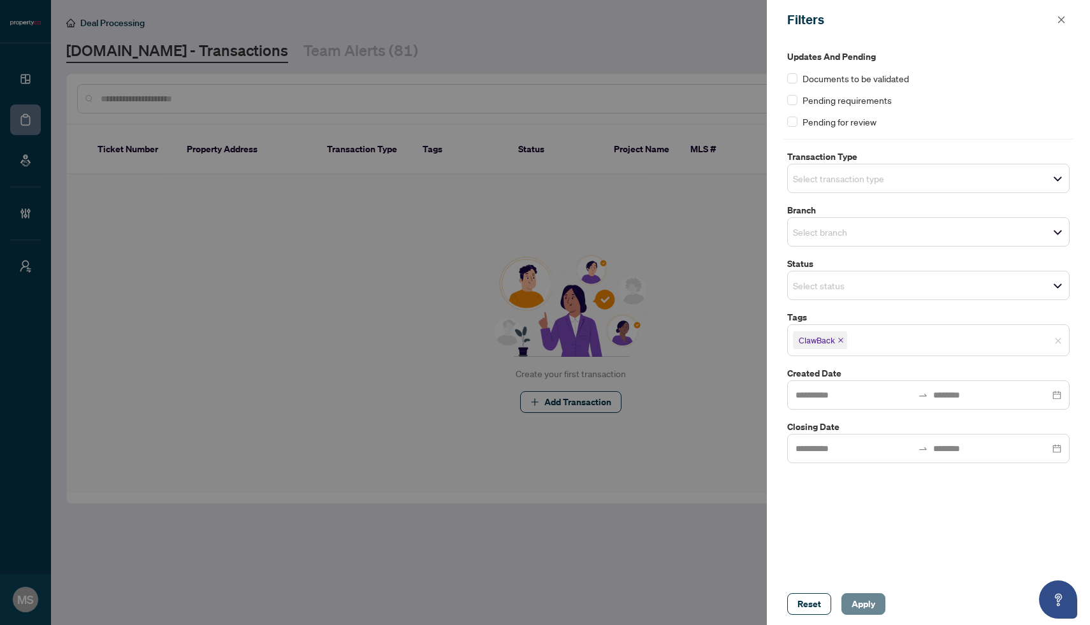
click at [862, 613] on span "Apply" at bounding box center [863, 604] width 24 height 20
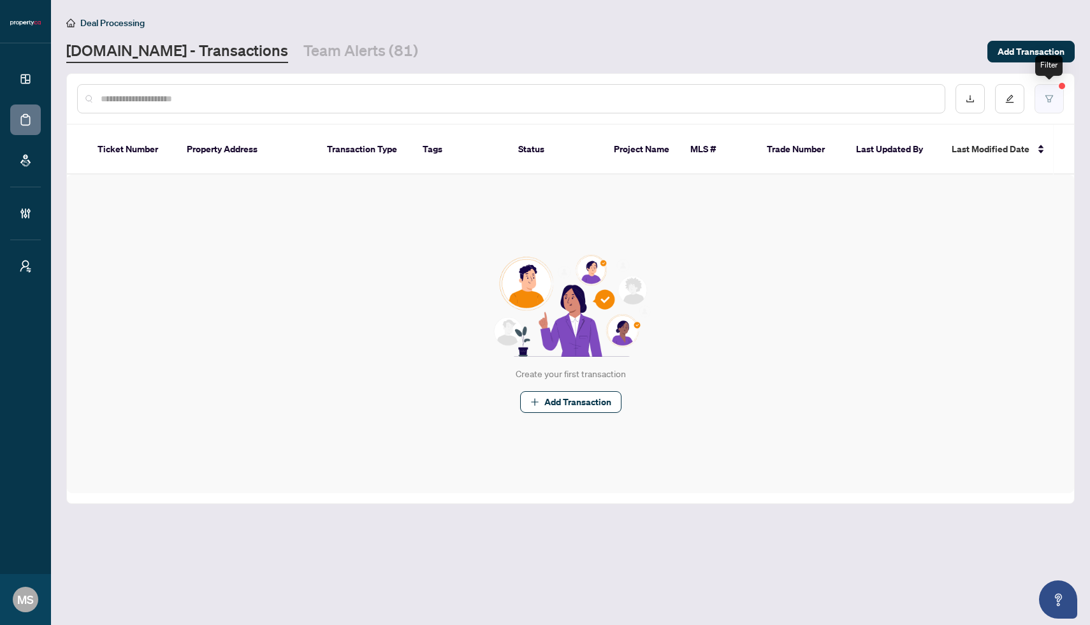
click at [1048, 94] on icon "filter" at bounding box center [1048, 98] width 9 height 9
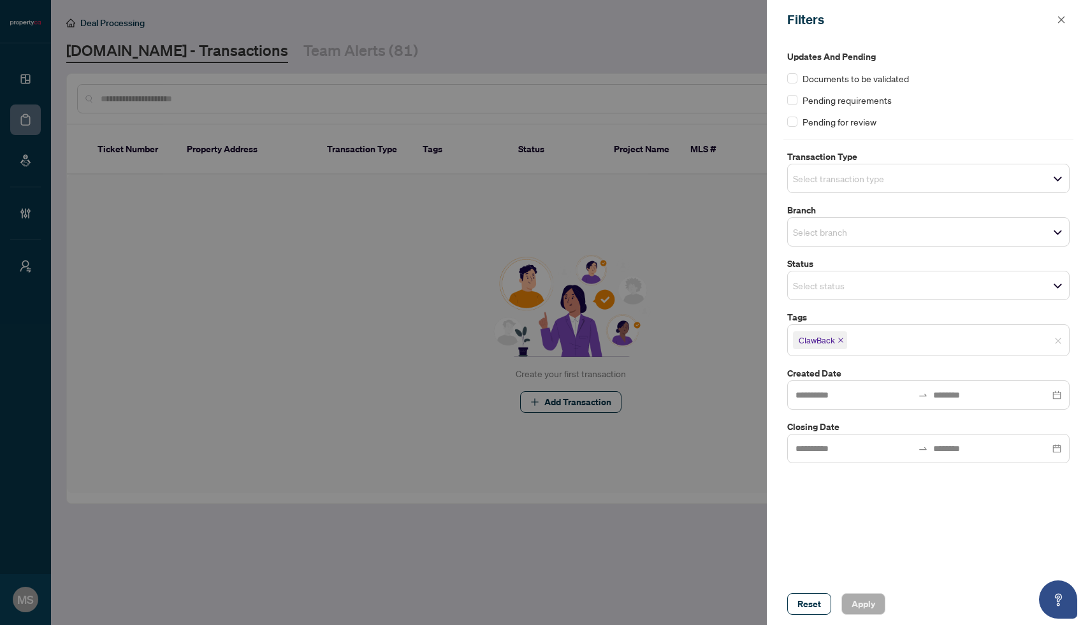
click at [840, 341] on icon "close" at bounding box center [840, 340] width 5 height 5
click at [833, 337] on input "search" at bounding box center [837, 338] width 89 height 15
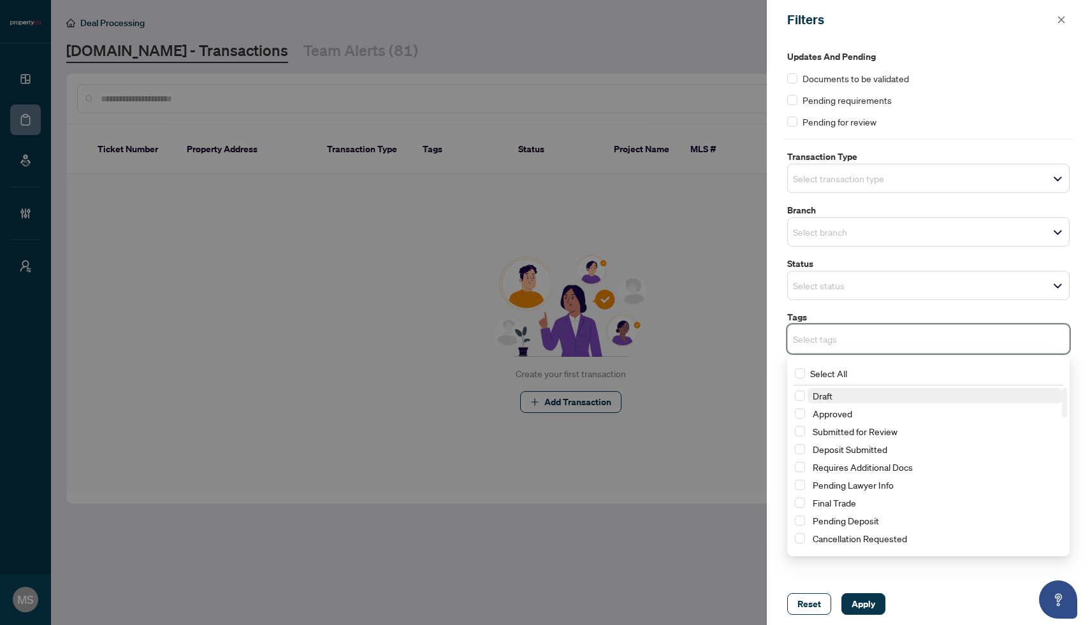
paste input "**********"
type input "**********"
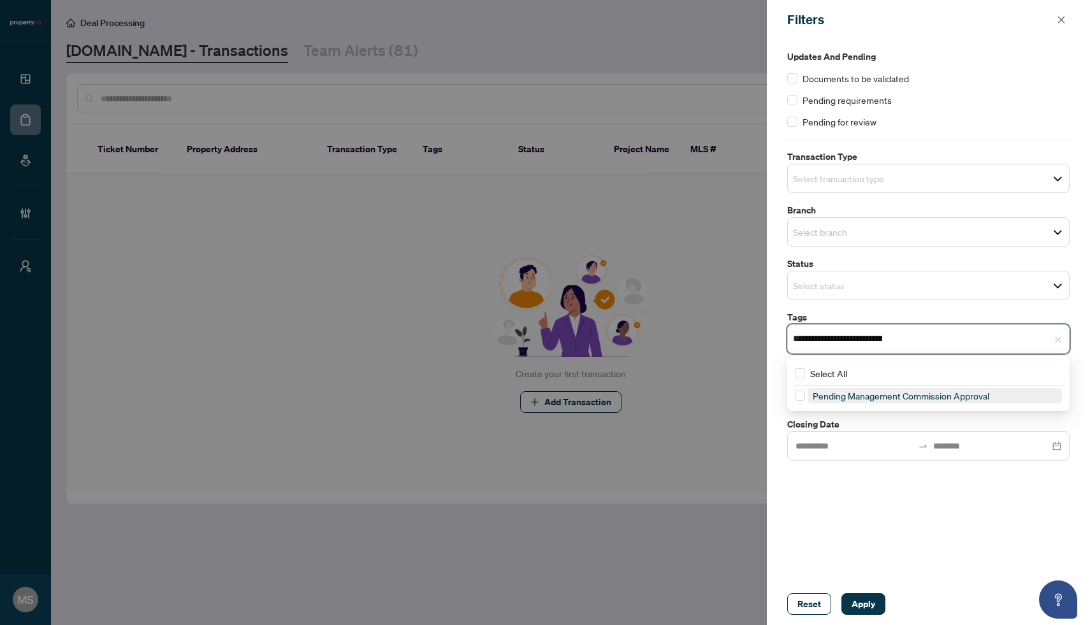
scroll to position [0, 81]
click at [852, 399] on span "Pending Management Commission Approval" at bounding box center [901, 395] width 177 height 11
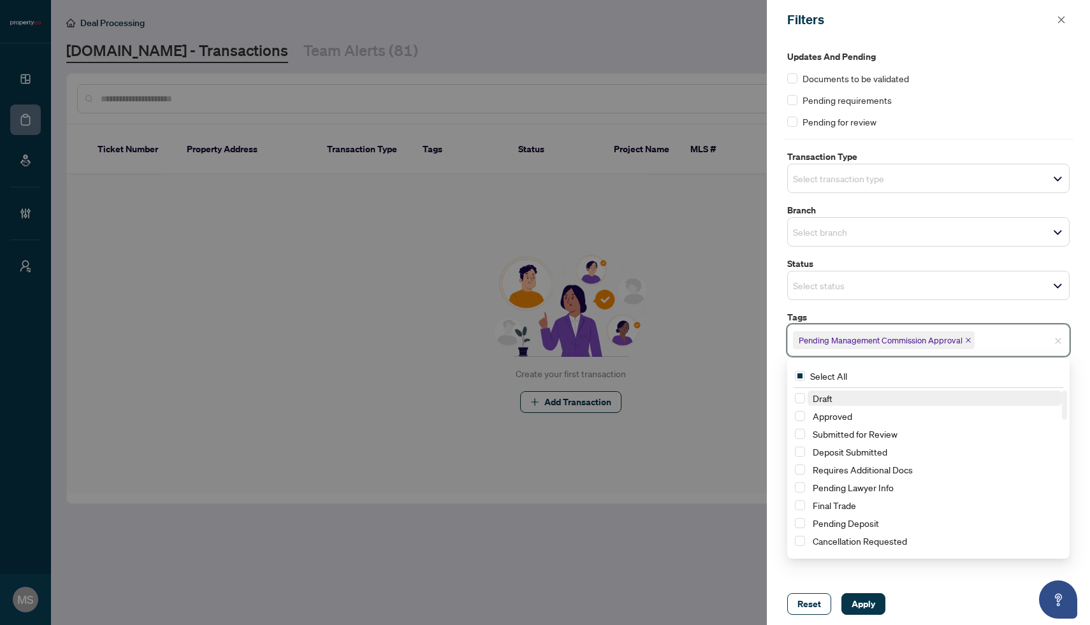
scroll to position [0, 0]
click at [870, 608] on span "Apply" at bounding box center [863, 604] width 24 height 20
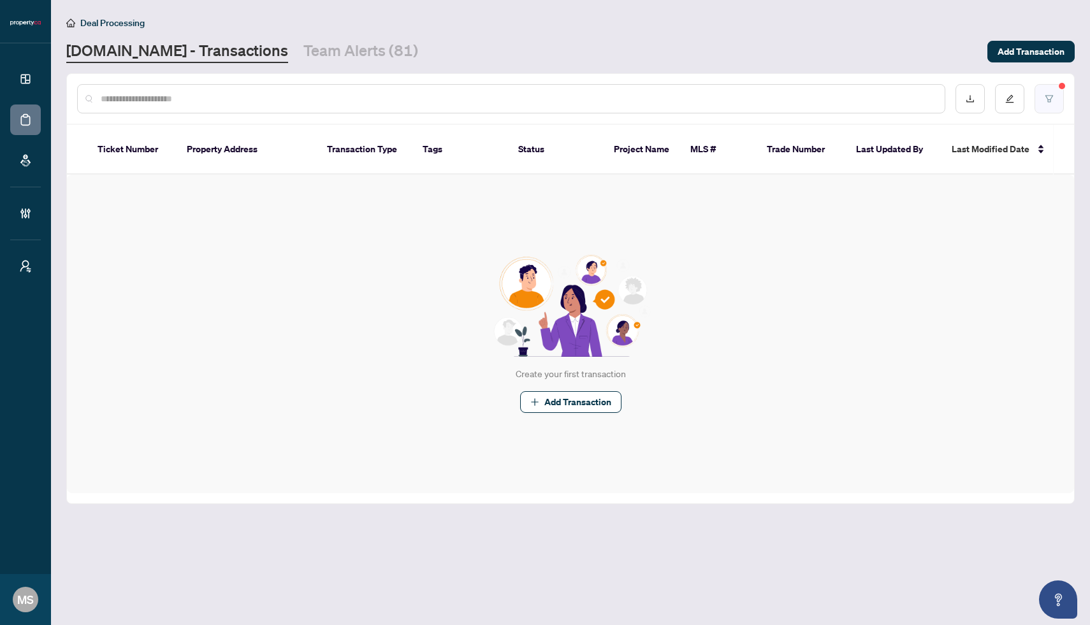
click at [1046, 90] on button "button" at bounding box center [1048, 98] width 29 height 29
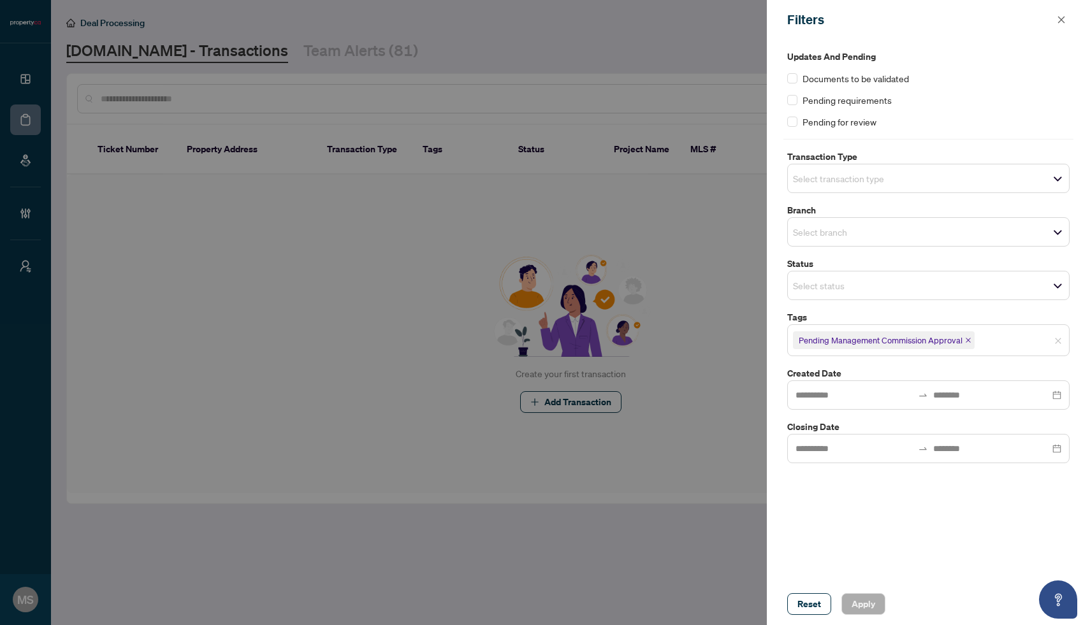
click at [921, 180] on span "Select transaction type" at bounding box center [928, 179] width 281 height 18
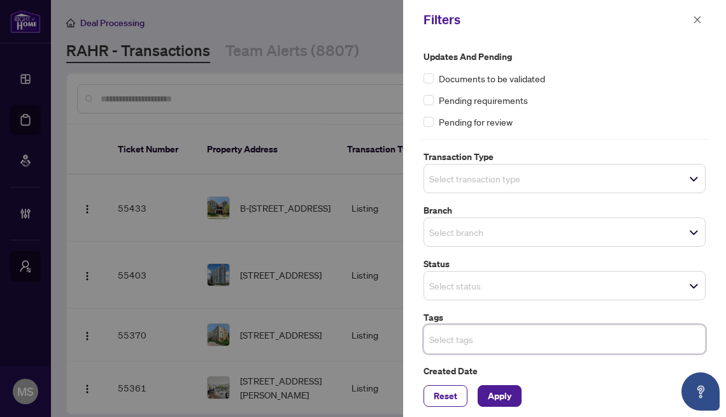
scroll to position [7564, 0]
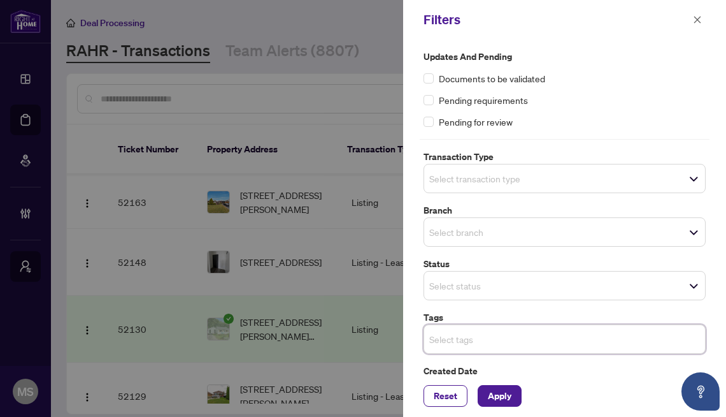
click at [486, 179] on div "Select transaction type" at bounding box center [565, 178] width 282 height 29
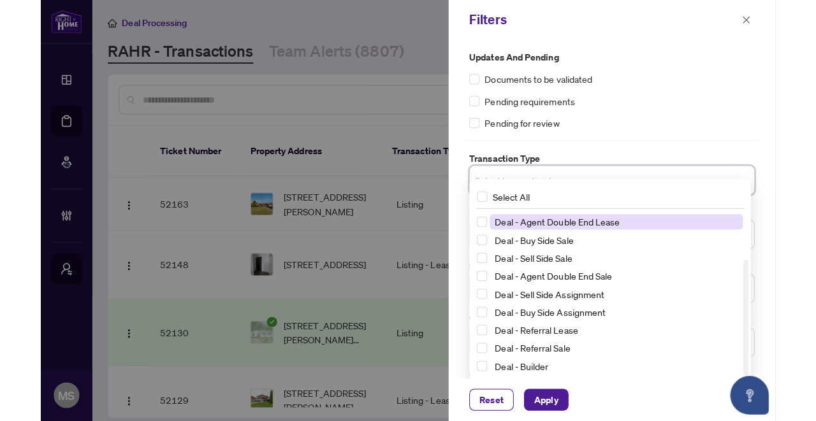
scroll to position [68, 0]
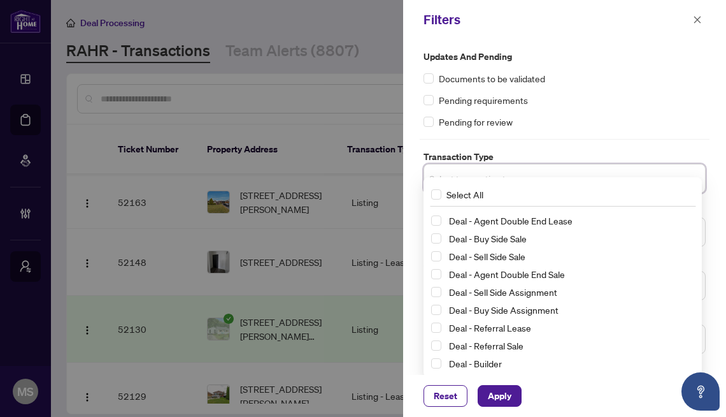
click at [704, 105] on div "Updates and Pending Documents to be validated Pending requirements Pending for …" at bounding box center [565, 89] width 290 height 79
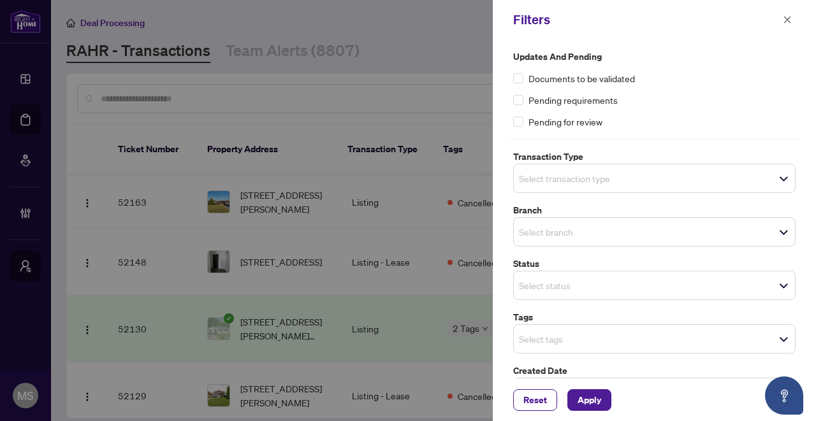
scroll to position [7564, 0]
